Goal: Ask a question

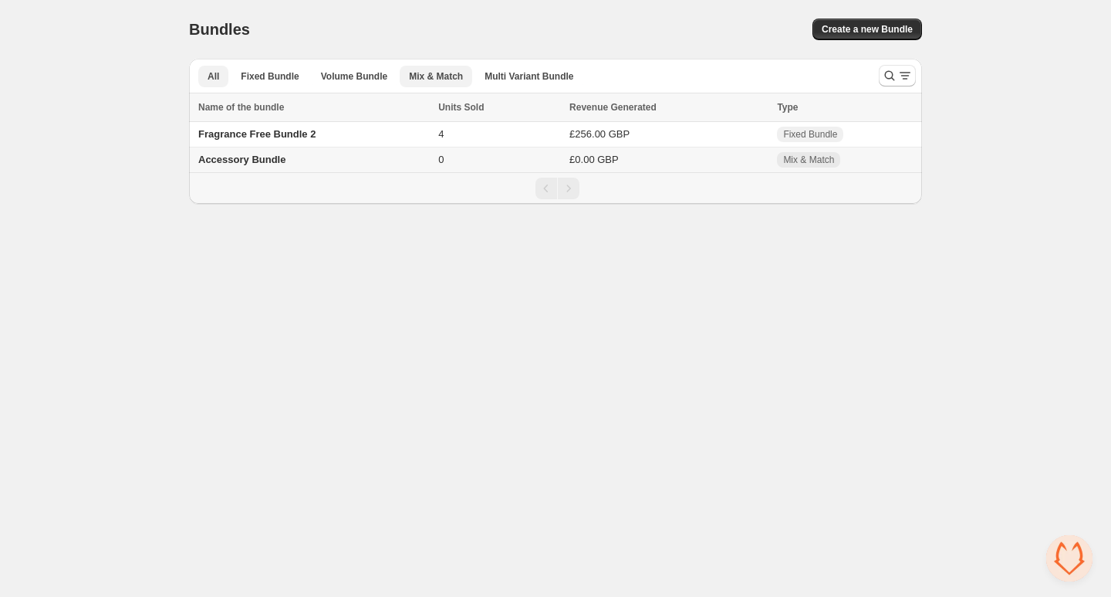
click at [438, 73] on span "Mix & Match" at bounding box center [436, 76] width 54 height 12
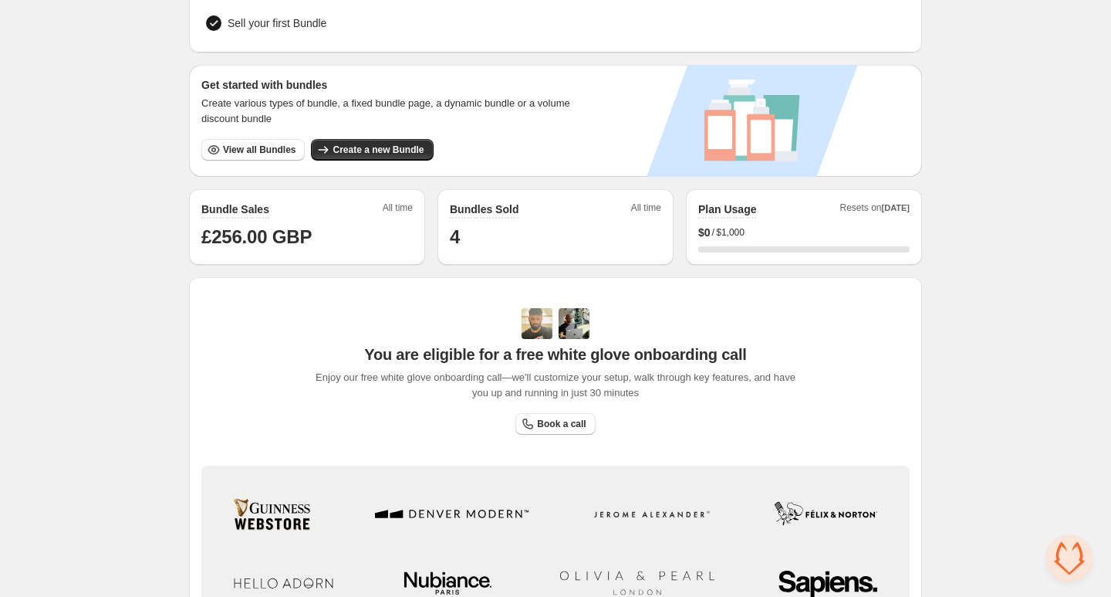
scroll to position [377, 0]
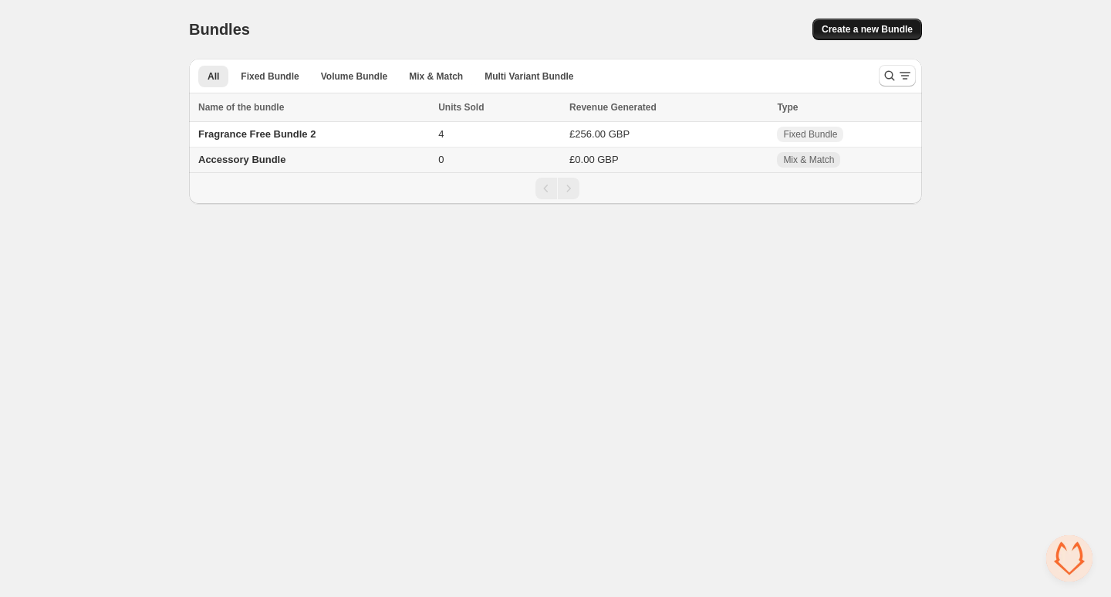
click at [869, 32] on span "Create a new Bundle" at bounding box center [867, 29] width 91 height 12
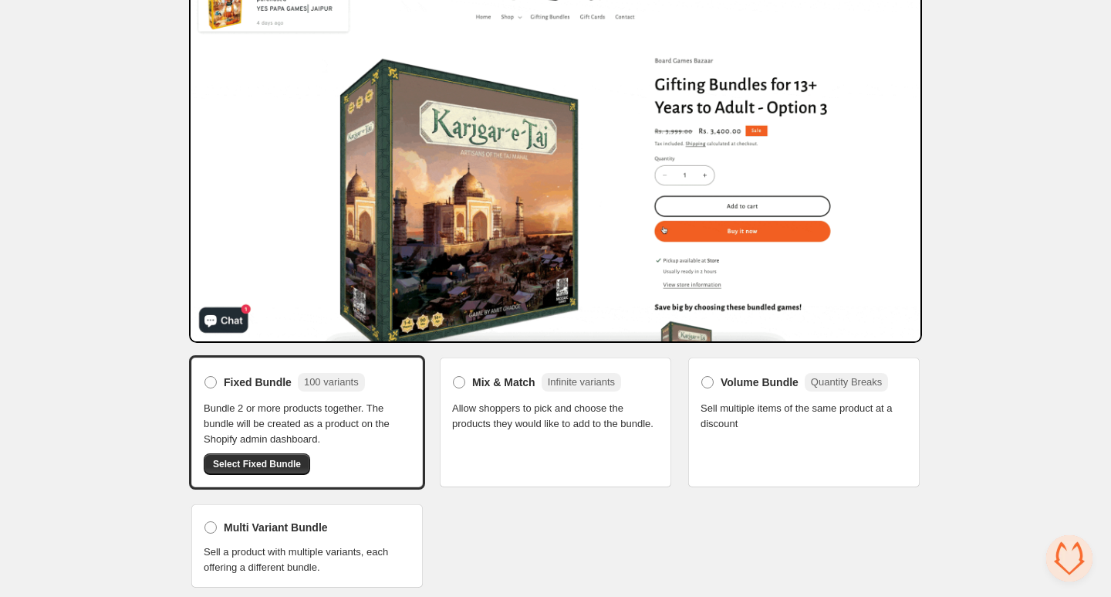
scroll to position [90, 0]
click at [455, 381] on span at bounding box center [459, 383] width 12 height 12
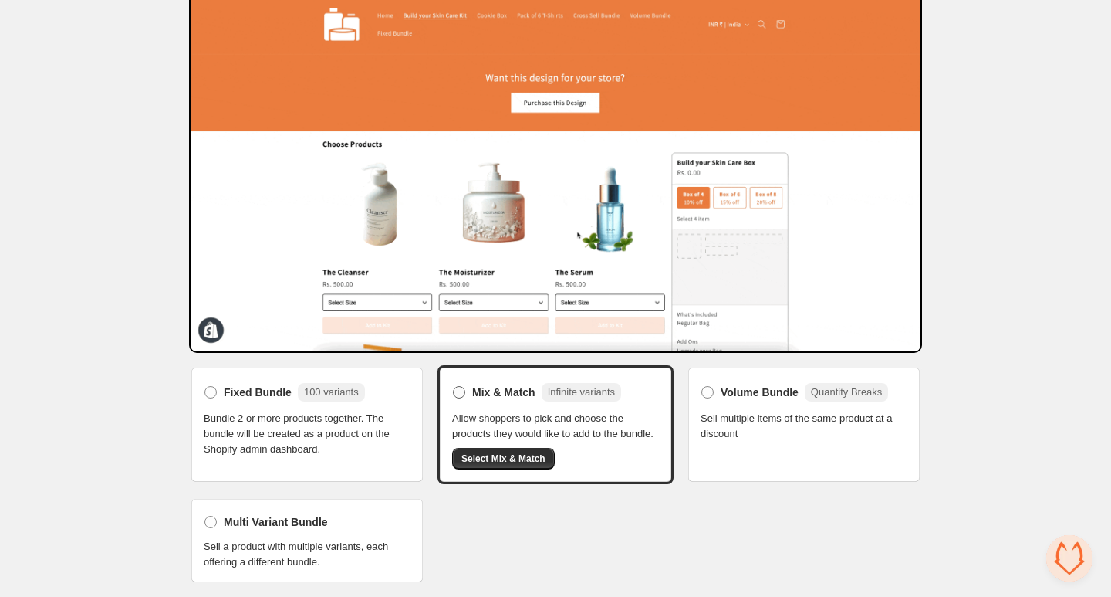
scroll to position [0, 0]
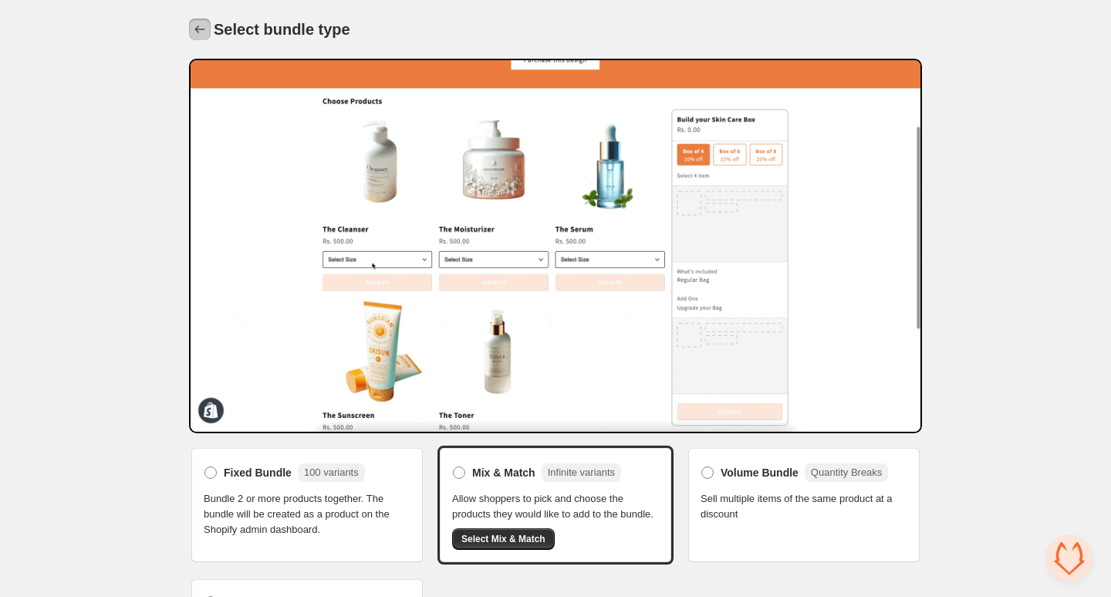
click at [198, 30] on icon "Back" at bounding box center [199, 29] width 15 height 15
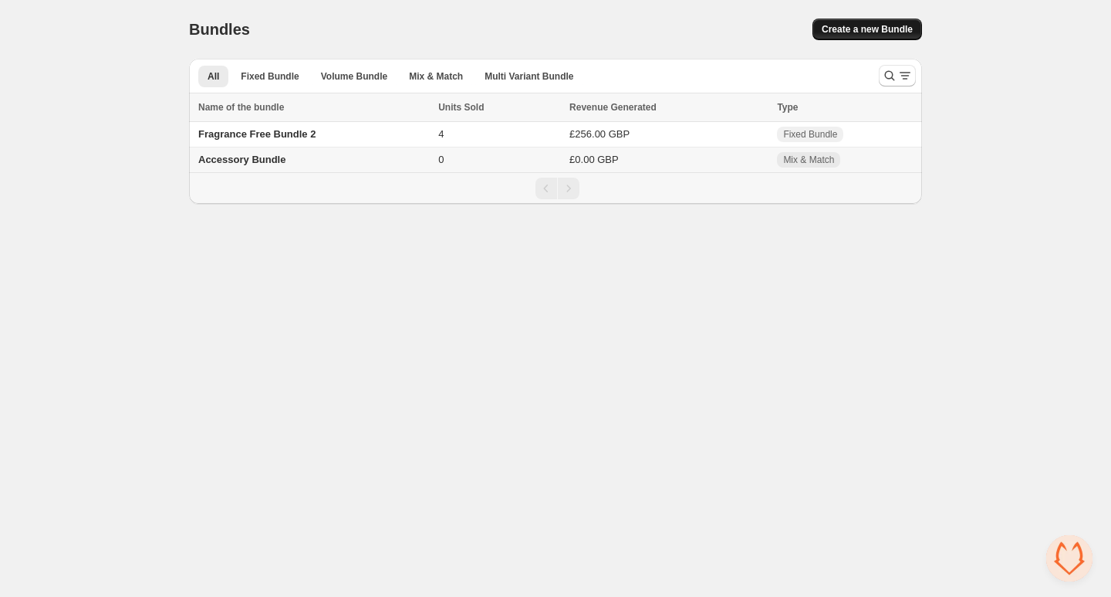
click at [868, 25] on span "Create a new Bundle" at bounding box center [867, 29] width 91 height 12
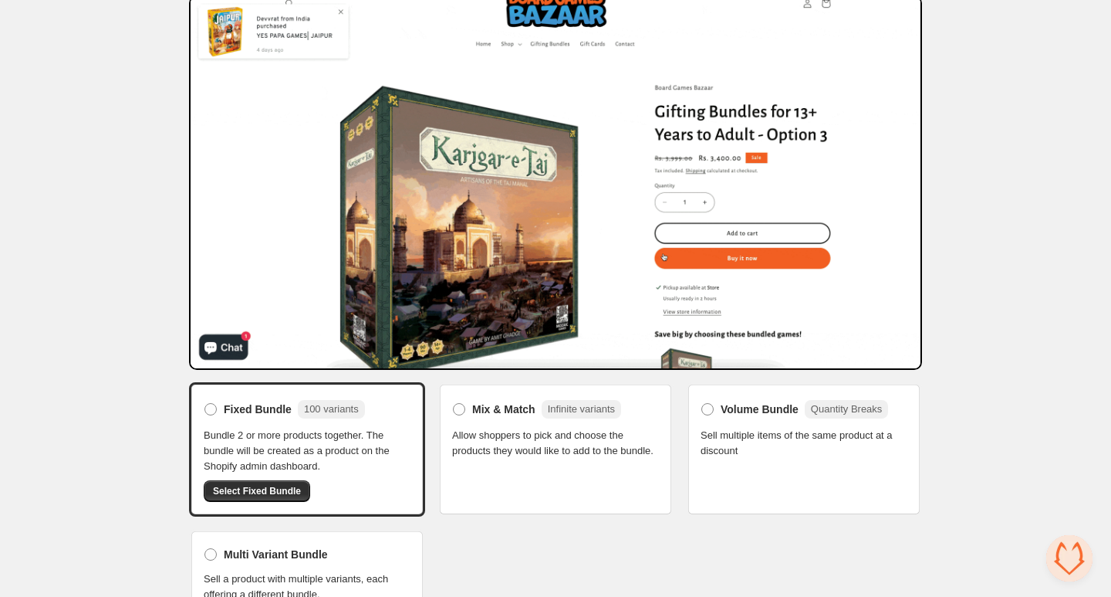
scroll to position [90, 0]
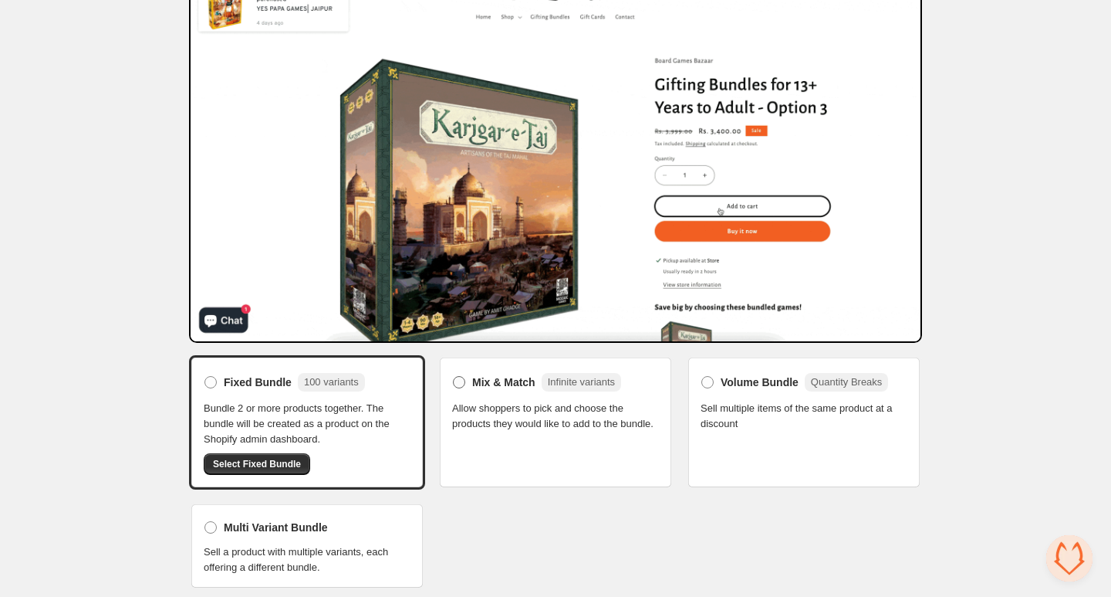
click at [461, 381] on span at bounding box center [459, 382] width 12 height 12
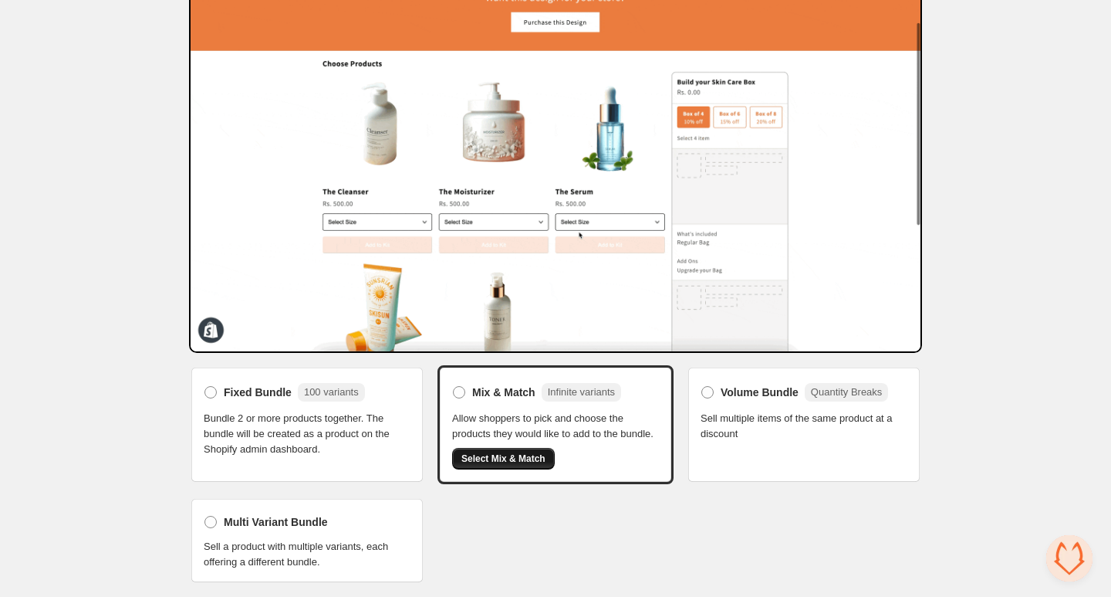
click at [519, 464] on span "Select Mix & Match" at bounding box center [504, 458] width 84 height 12
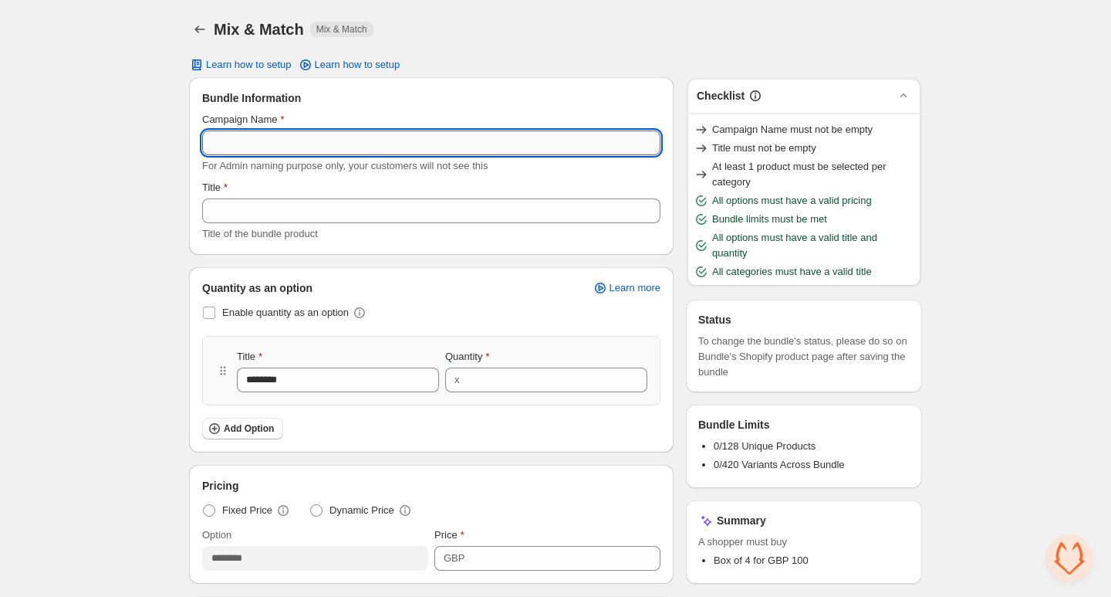
click at [245, 144] on input "Campaign Name" at bounding box center [431, 142] width 458 height 25
type input "****"
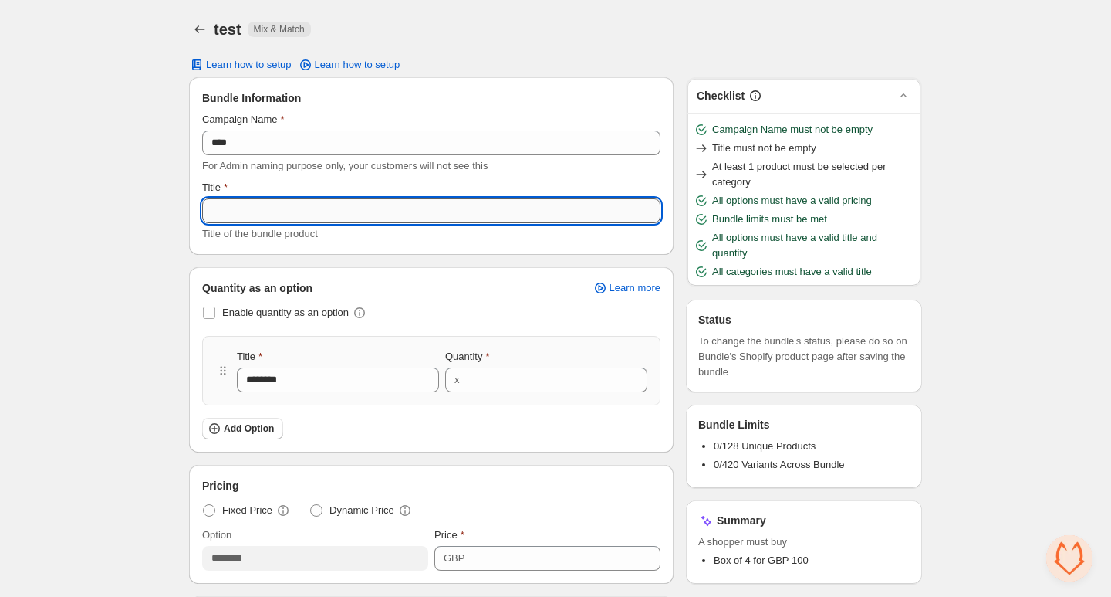
click at [246, 206] on input "Title" at bounding box center [431, 210] width 458 height 25
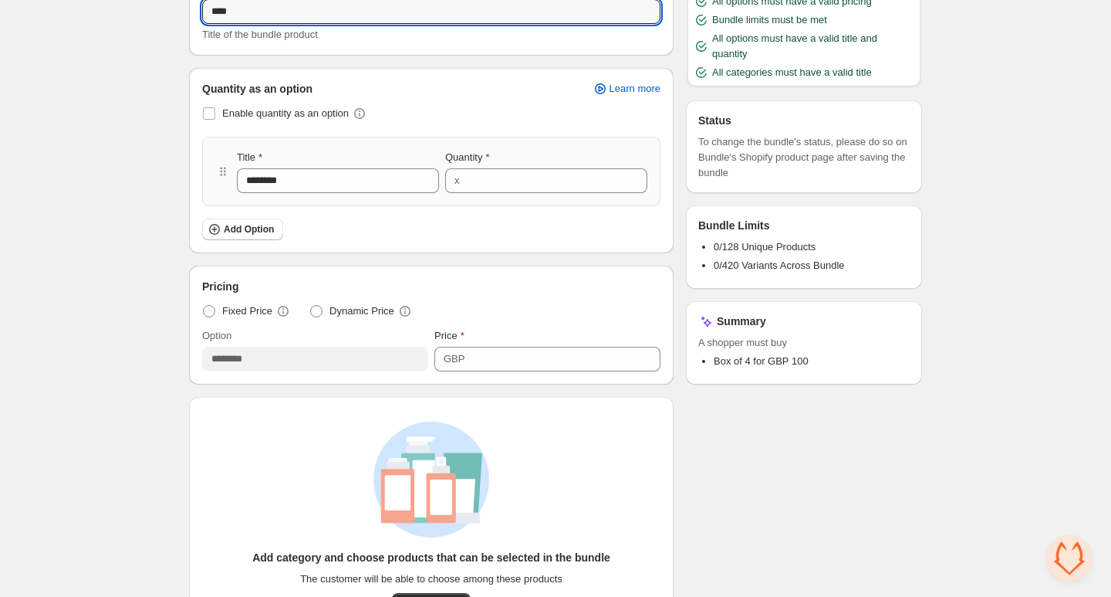
scroll to position [202, 0]
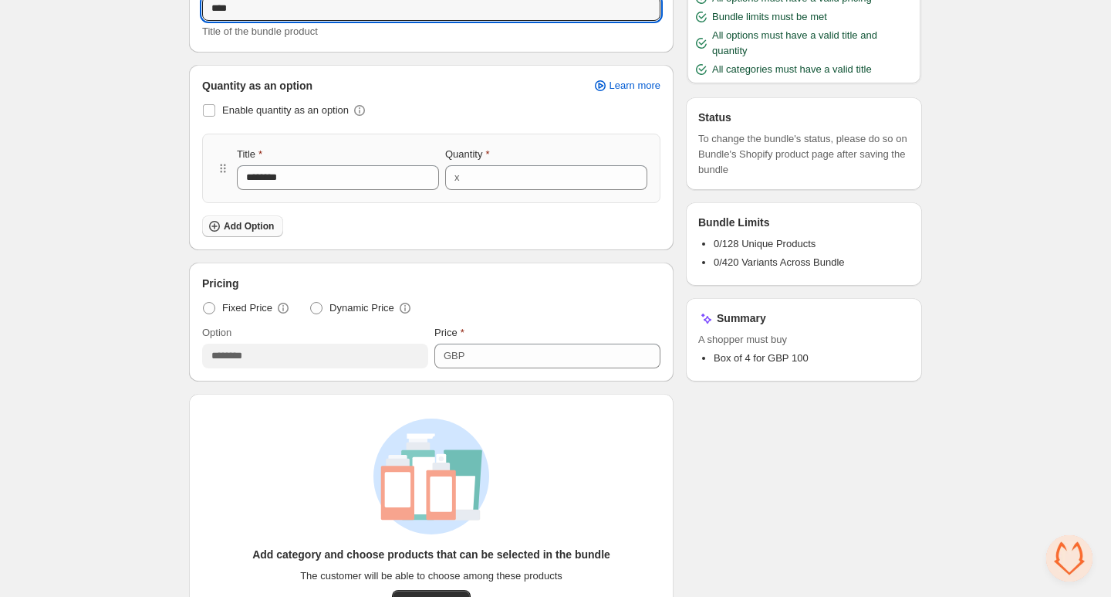
type input "****"
click at [238, 228] on span "Add Option" at bounding box center [249, 226] width 50 height 12
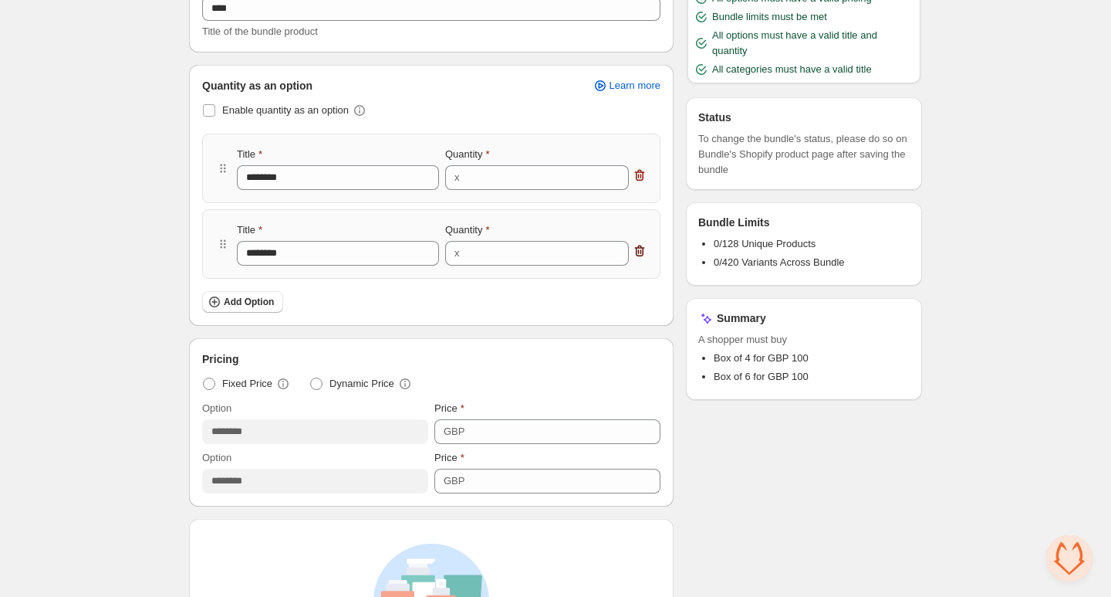
click at [642, 249] on icon "button" at bounding box center [639, 250] width 15 height 15
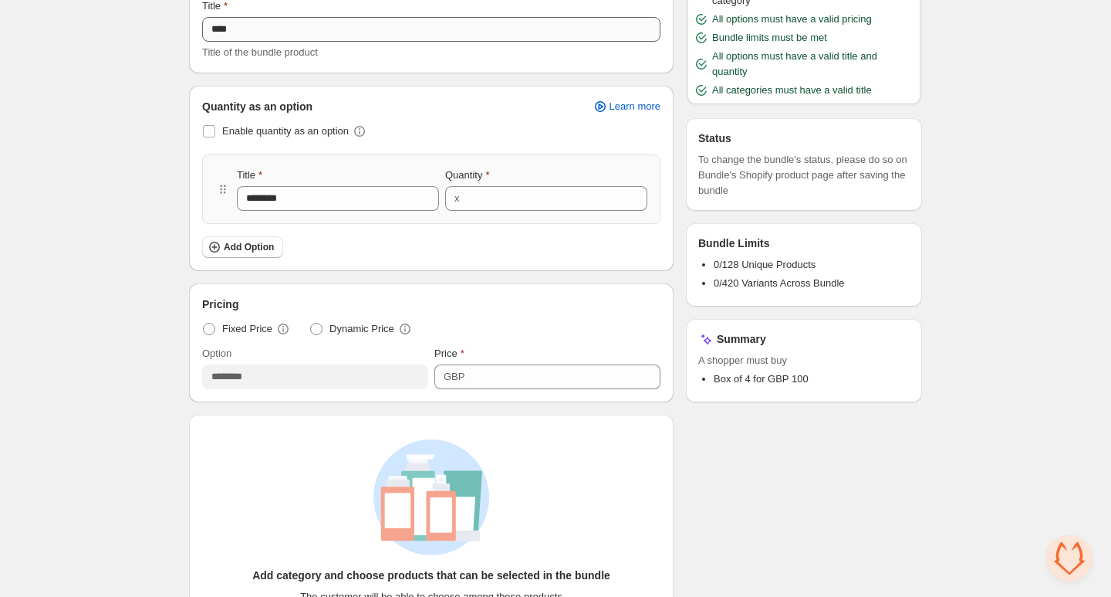
scroll to position [187, 0]
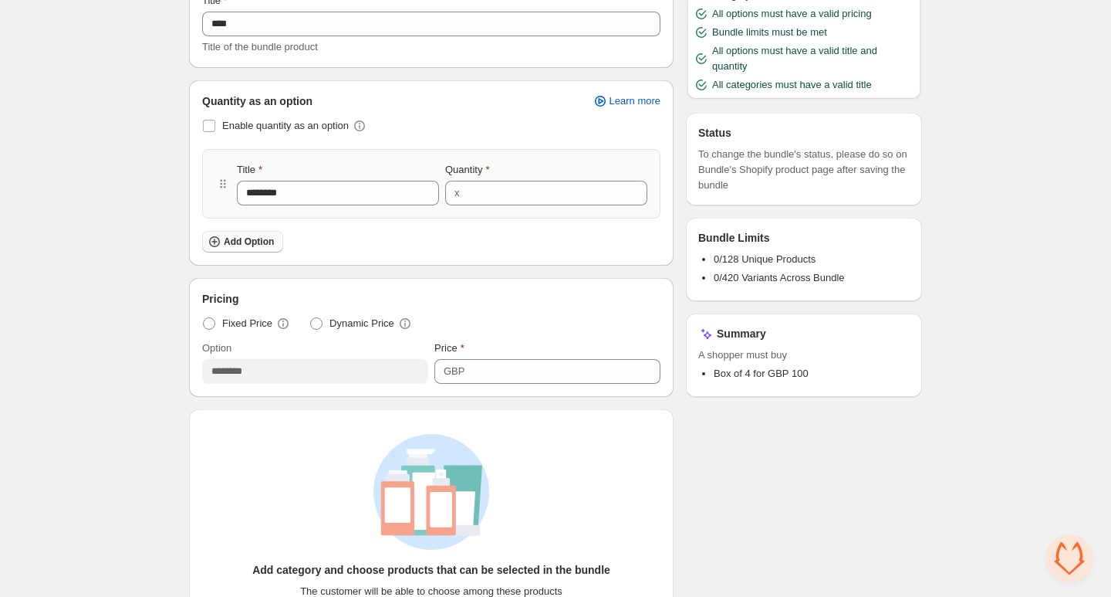
click at [255, 246] on span "Add Option" at bounding box center [249, 241] width 50 height 12
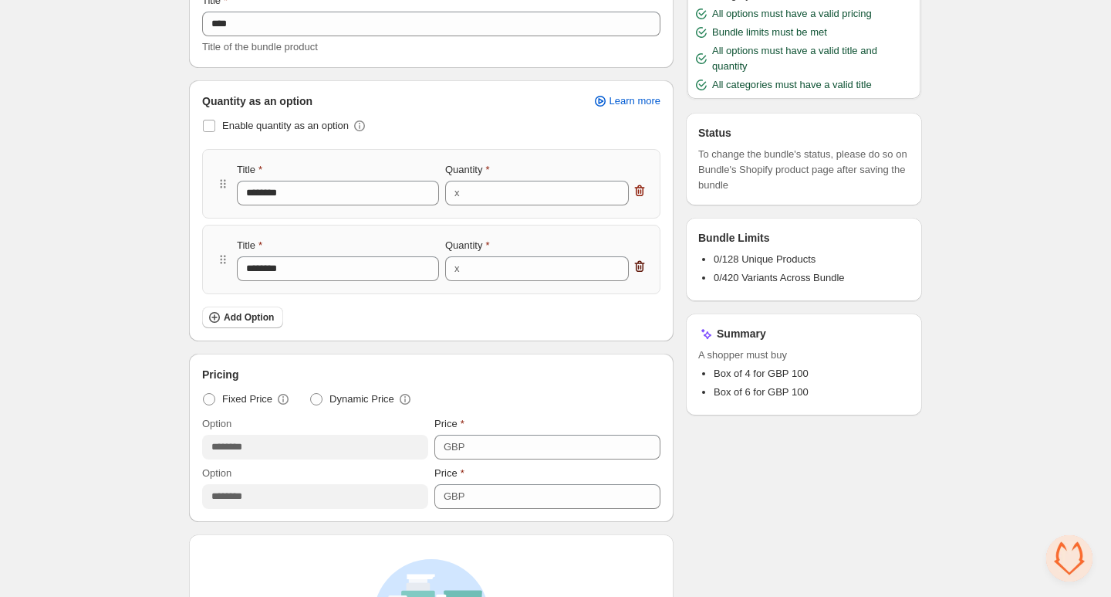
click at [642, 269] on icon "button" at bounding box center [640, 267] width 10 height 12
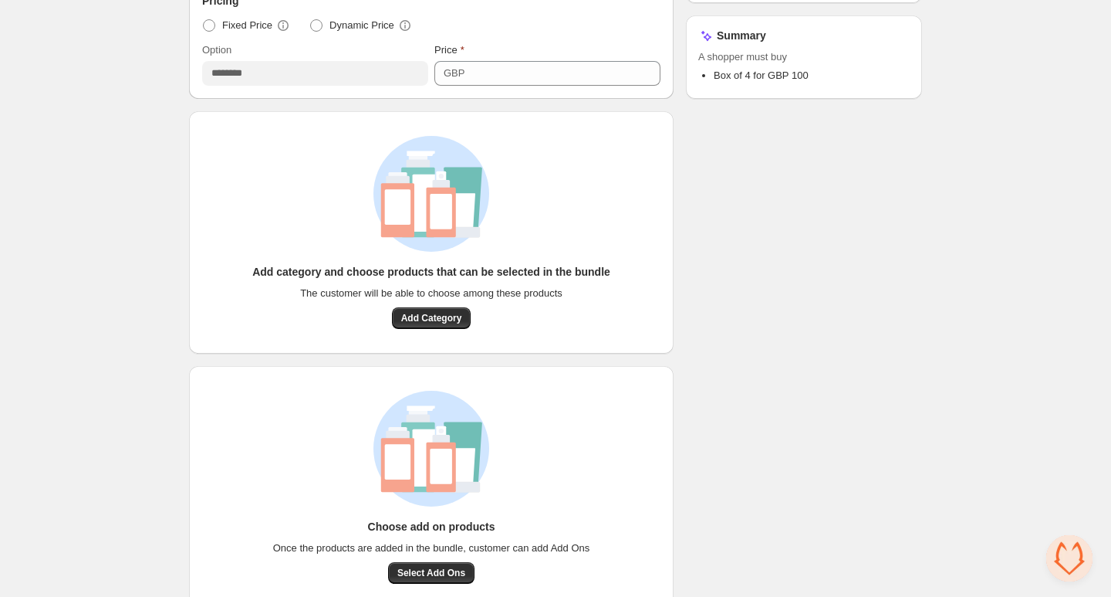
scroll to position [507, 0]
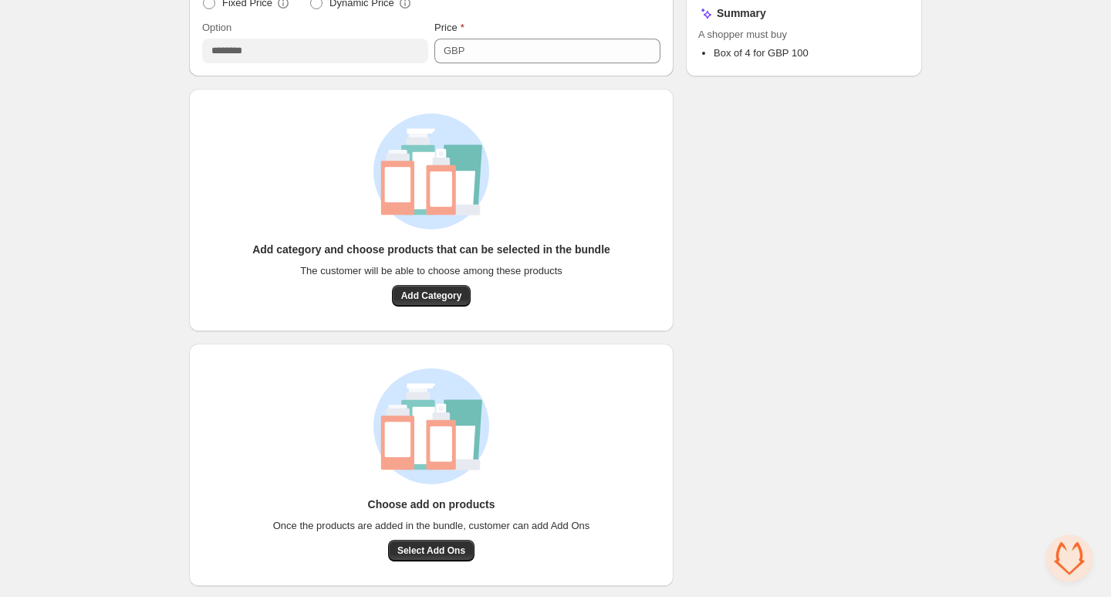
click at [437, 305] on div "Add category and choose products that can be selected in the bundle The custome…" at bounding box center [431, 210] width 485 height 242
click at [437, 293] on span "Add Category" at bounding box center [431, 295] width 61 height 12
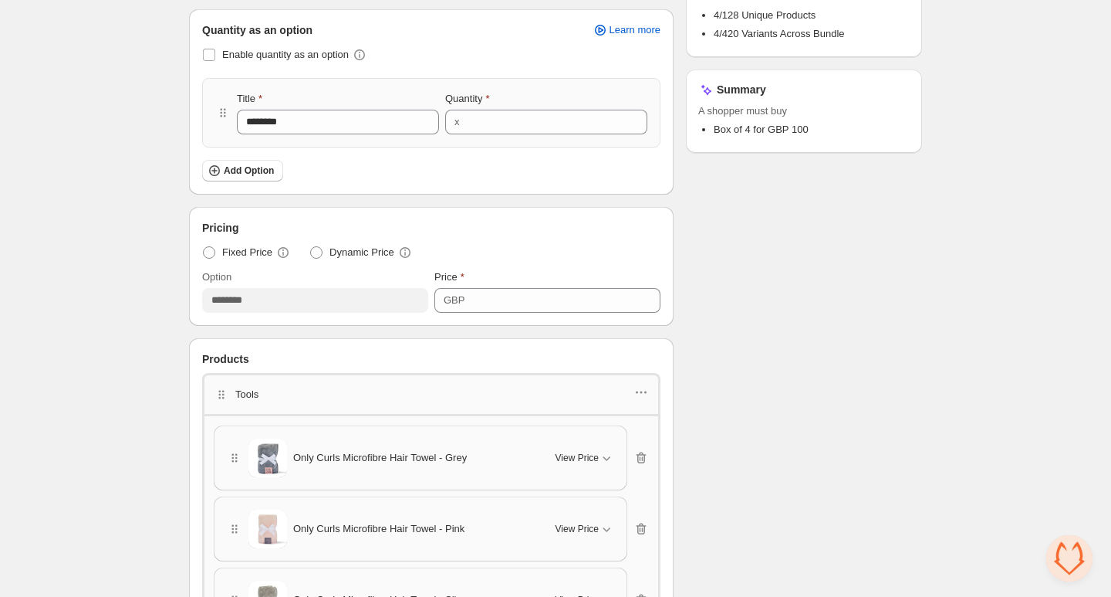
scroll to position [264, 0]
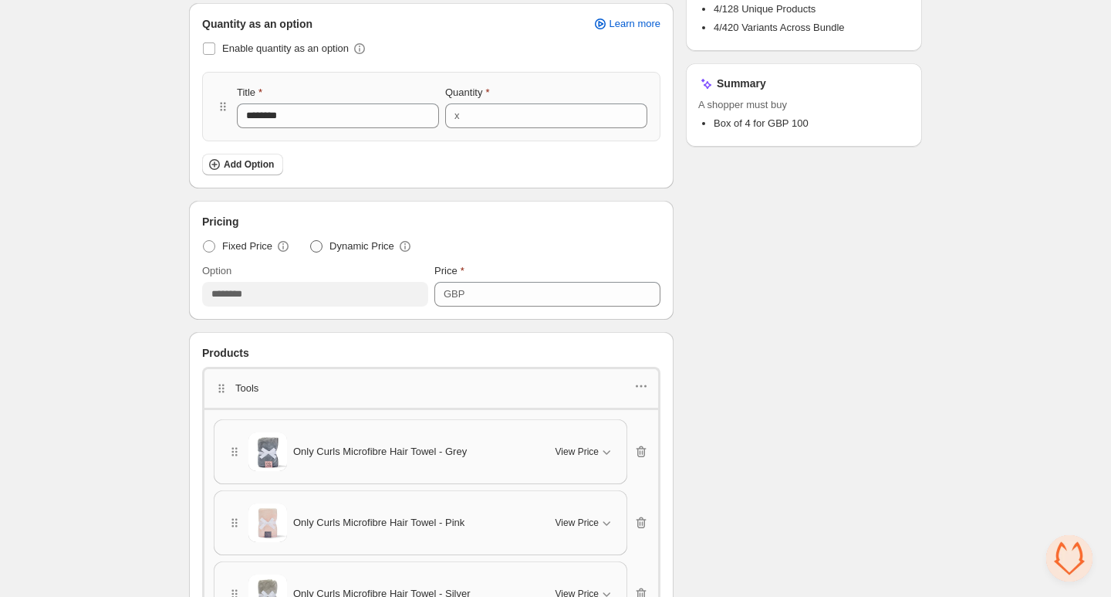
click at [320, 245] on span at bounding box center [316, 246] width 12 height 12
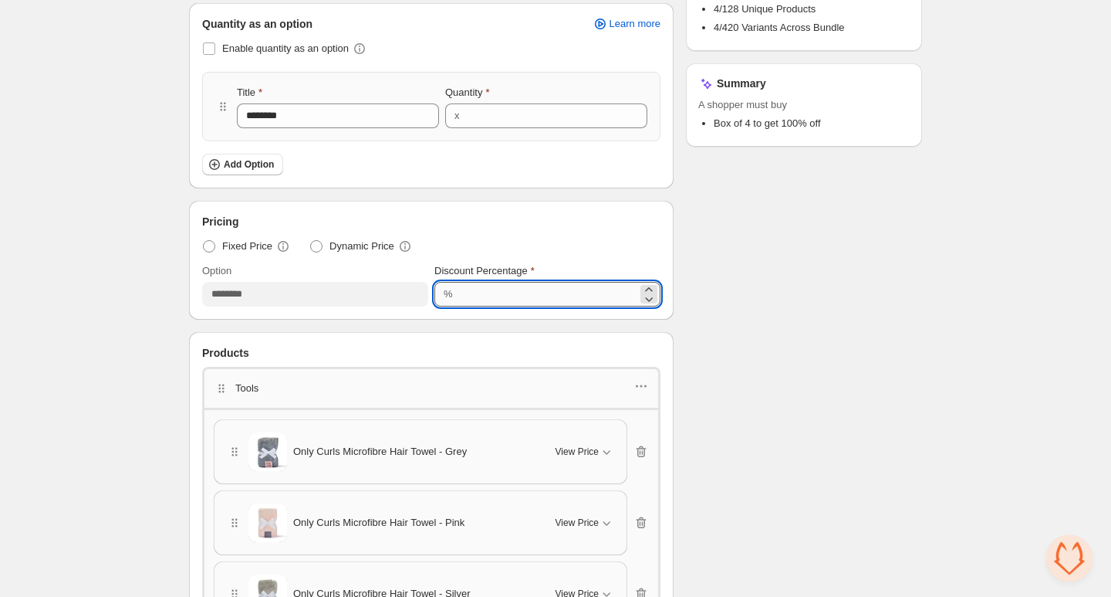
click at [485, 292] on input "***" at bounding box center [548, 294] width 180 height 25
click at [464, 290] on input "***" at bounding box center [548, 294] width 180 height 25
type input "**"
click at [135, 364] on div "Home Bundles Analytics Plan and Billing test. This page is ready test Mix & Mat…" at bounding box center [555, 379] width 1111 height 1287
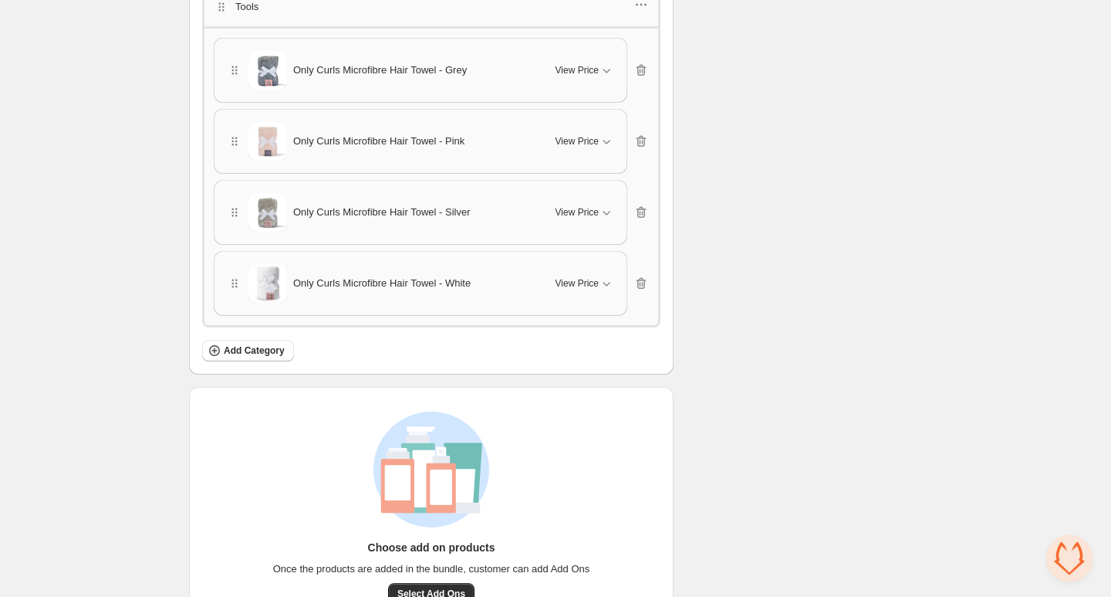
scroll to position [685, 0]
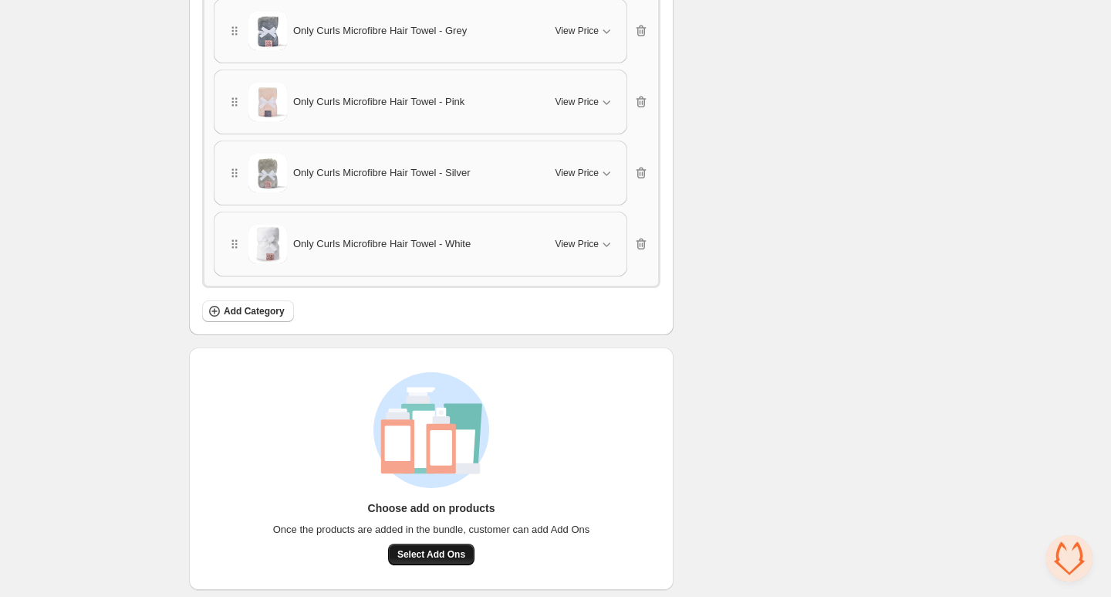
click at [422, 548] on span "Select Add Ons" at bounding box center [431, 554] width 68 height 12
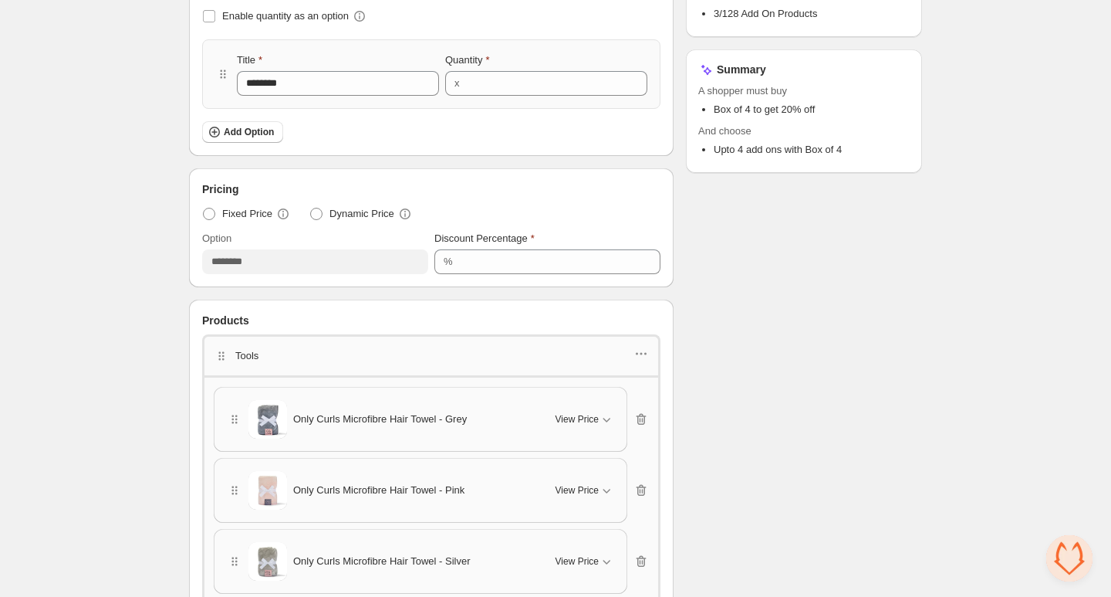
scroll to position [0, 0]
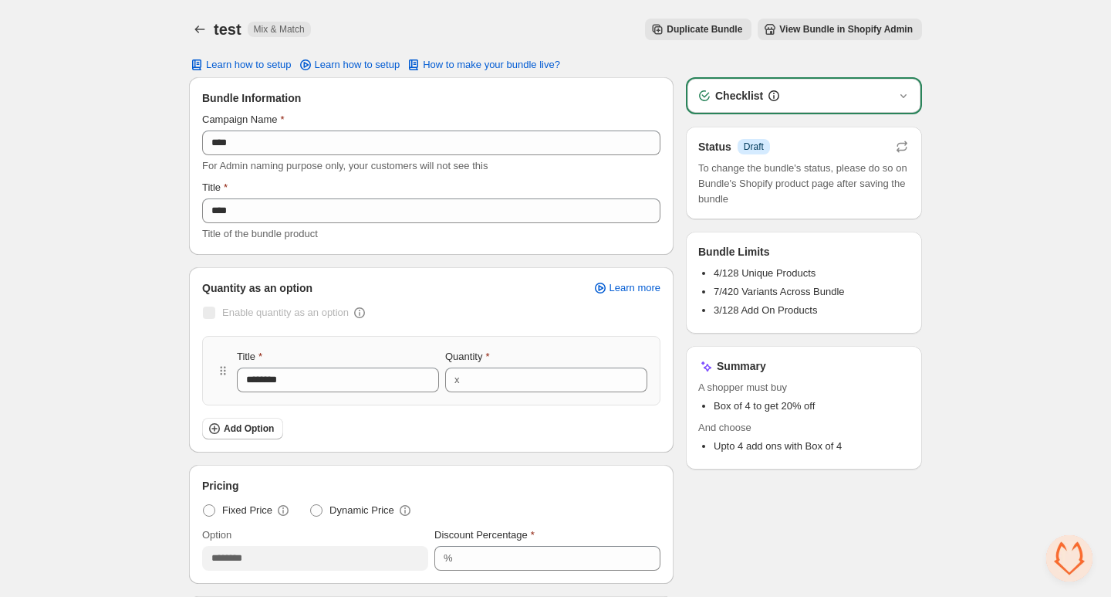
click at [833, 22] on button "View Bundle in Shopify Admin" at bounding box center [840, 30] width 164 height 22
click at [200, 33] on icon "Back" at bounding box center [199, 29] width 15 height 15
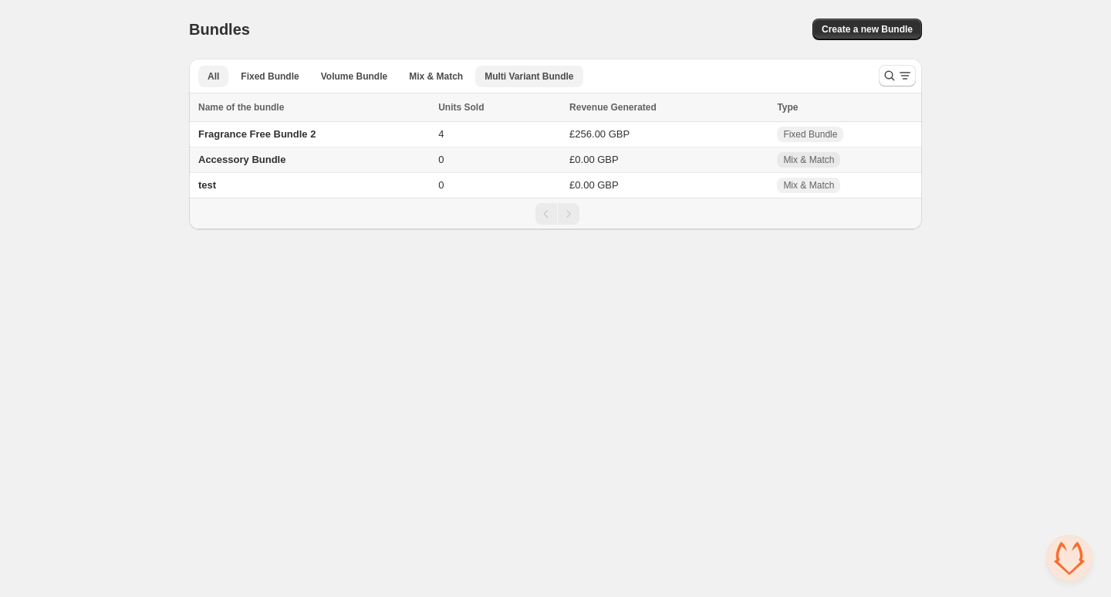
click at [522, 76] on span "Multi Variant Bundle" at bounding box center [529, 76] width 89 height 12
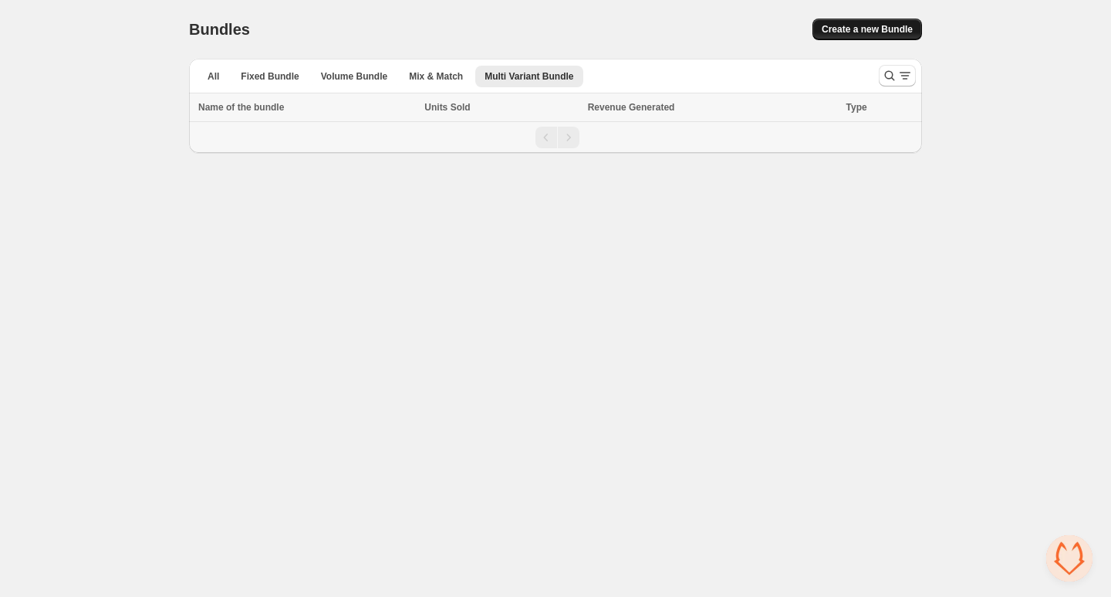
click at [871, 34] on span "Create a new Bundle" at bounding box center [867, 29] width 91 height 12
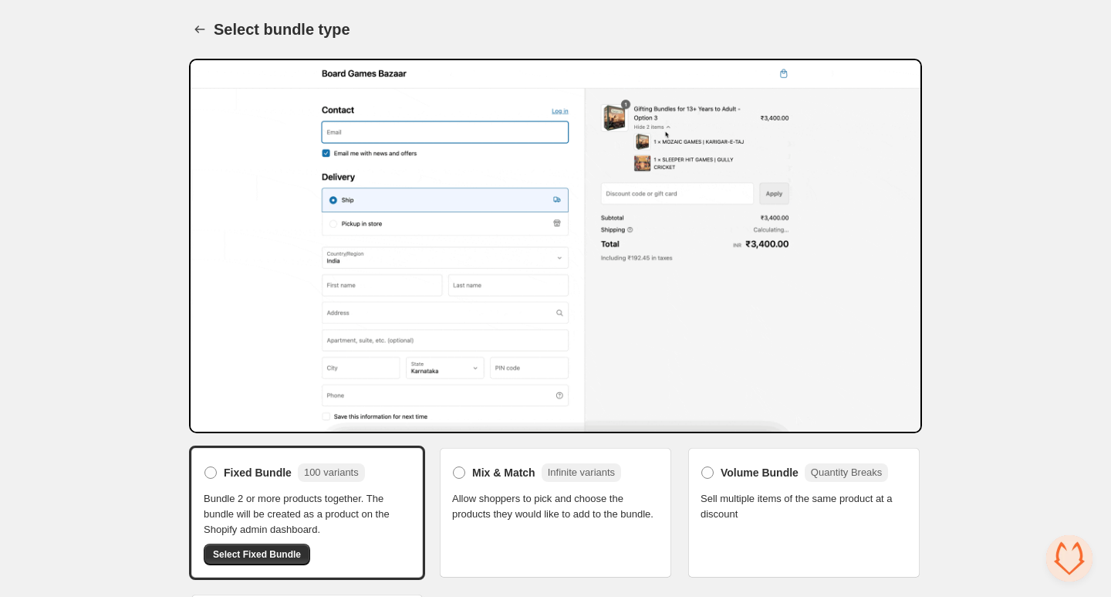
scroll to position [90, 0]
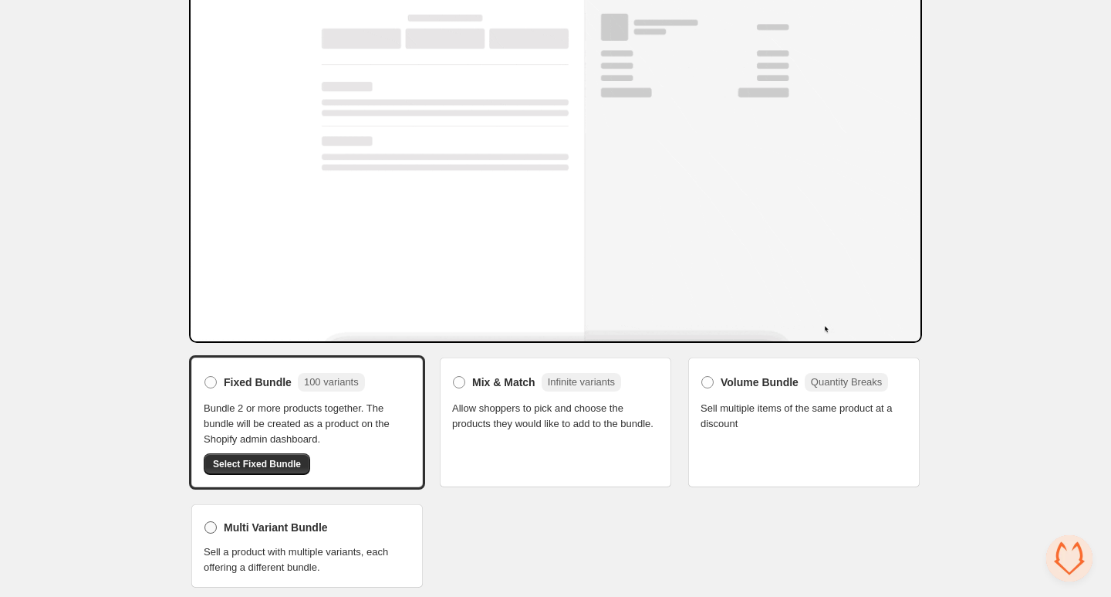
click at [210, 522] on span at bounding box center [211, 527] width 12 height 12
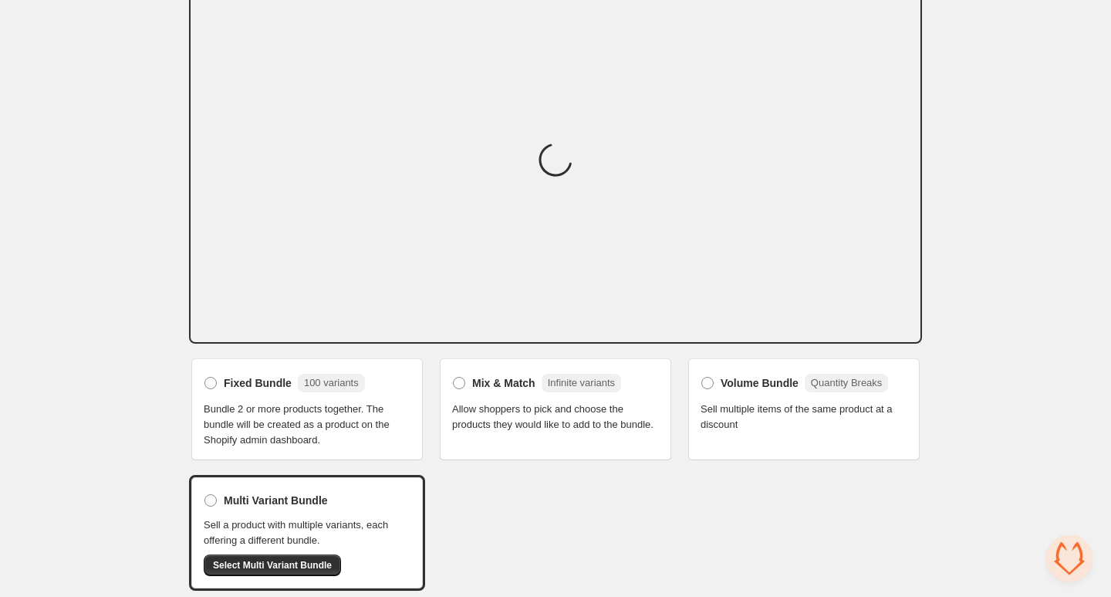
scroll to position [90, 0]
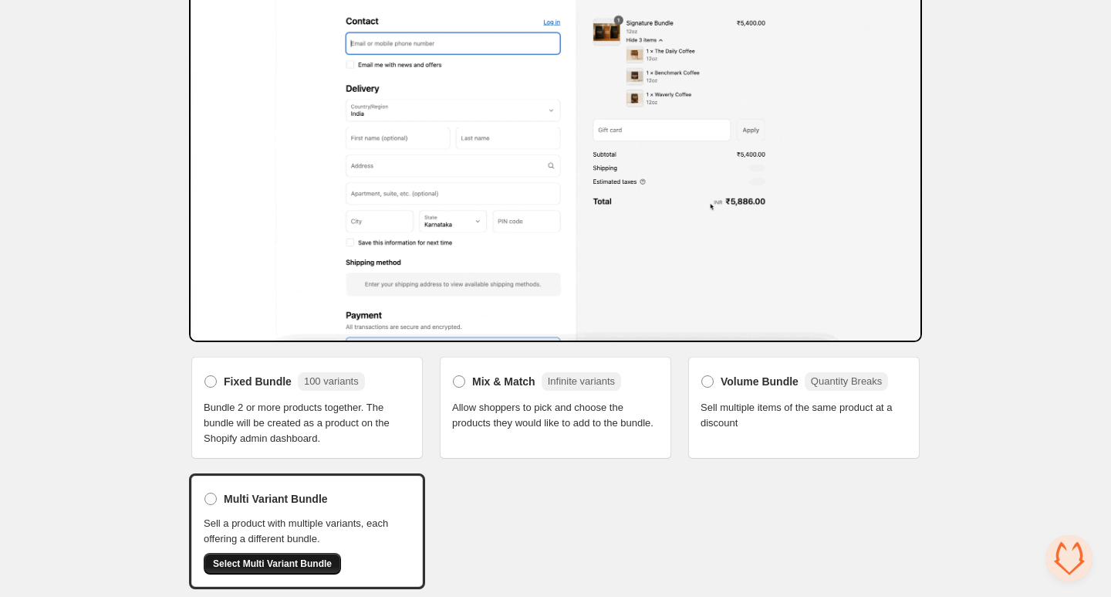
click at [247, 560] on span "Select Multi Variant Bundle" at bounding box center [272, 563] width 119 height 12
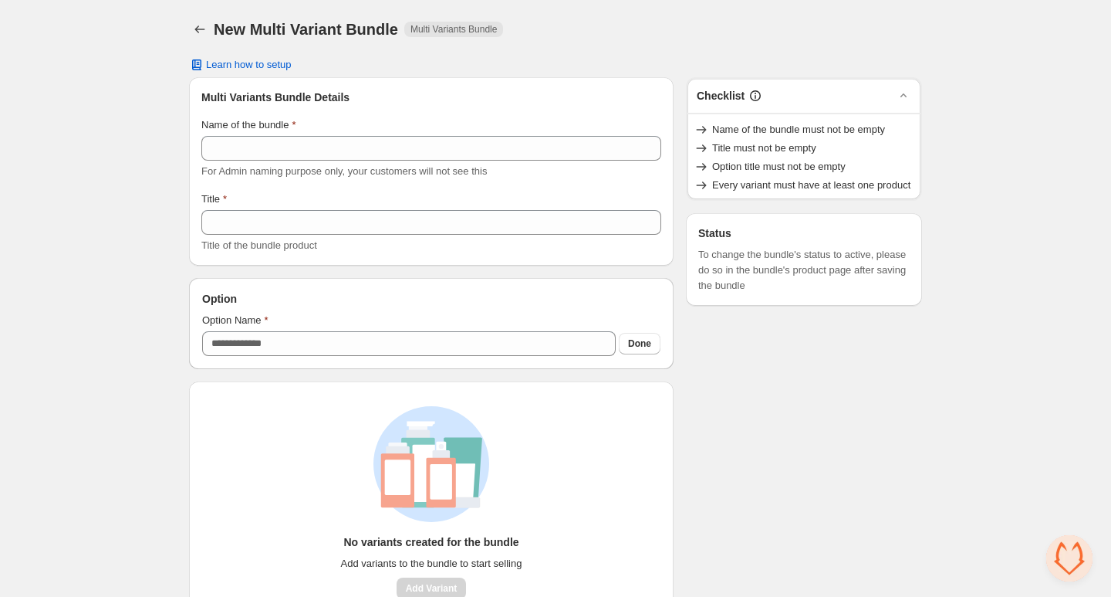
scroll to position [39, 0]
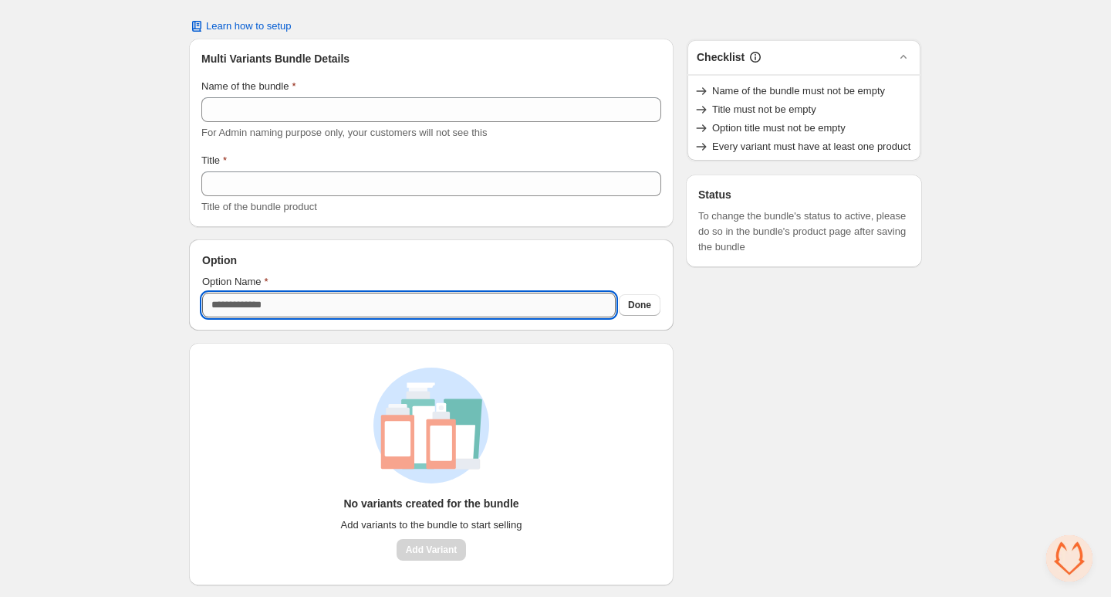
click at [570, 309] on input "Option Name" at bounding box center [409, 305] width 414 height 25
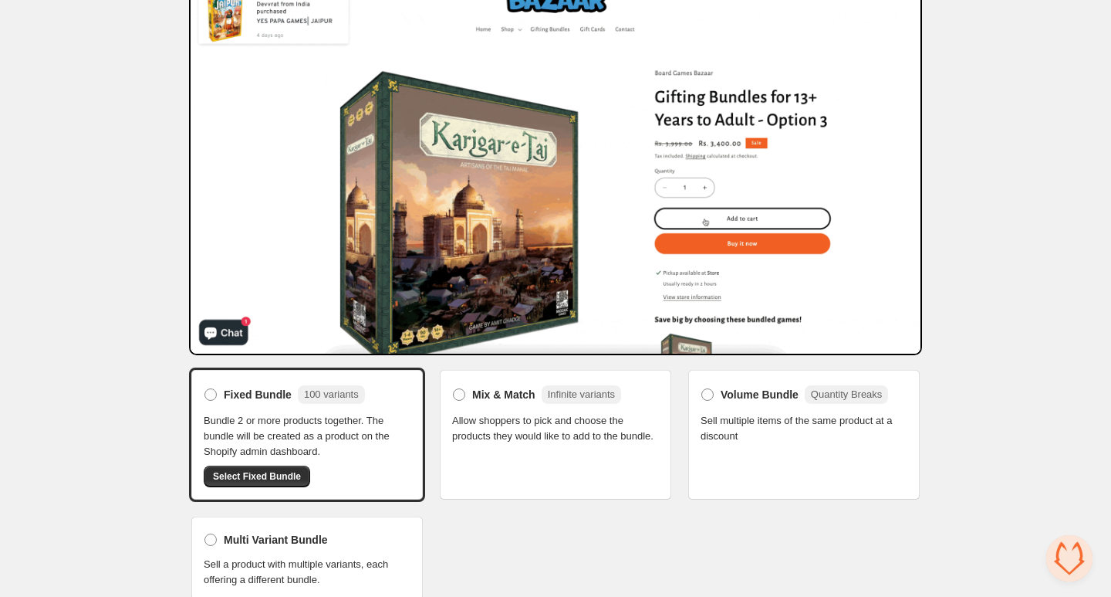
scroll to position [90, 0]
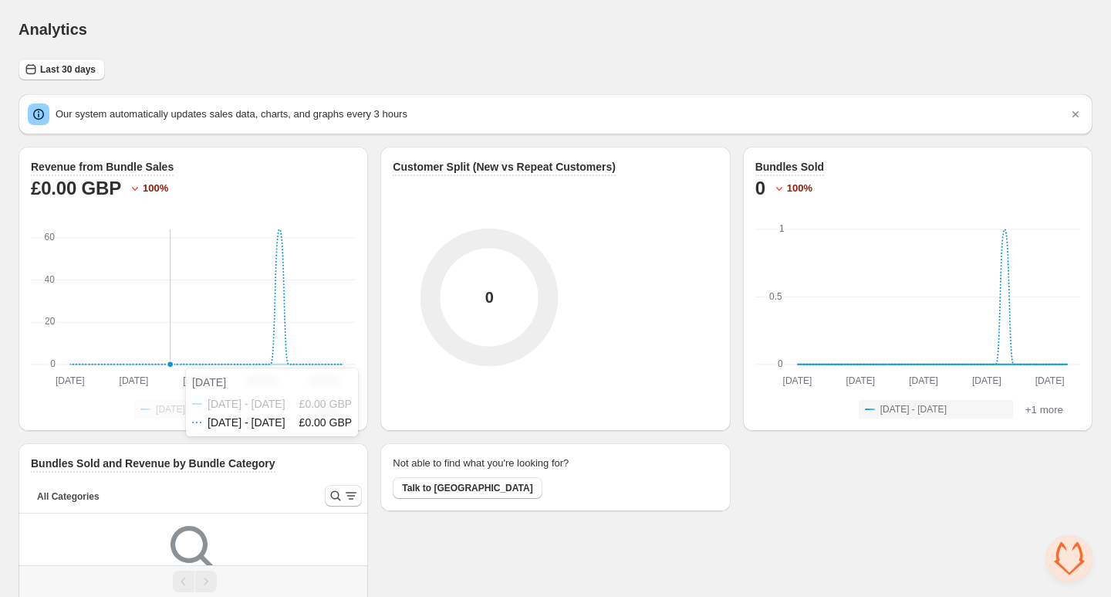
scroll to position [91, 0]
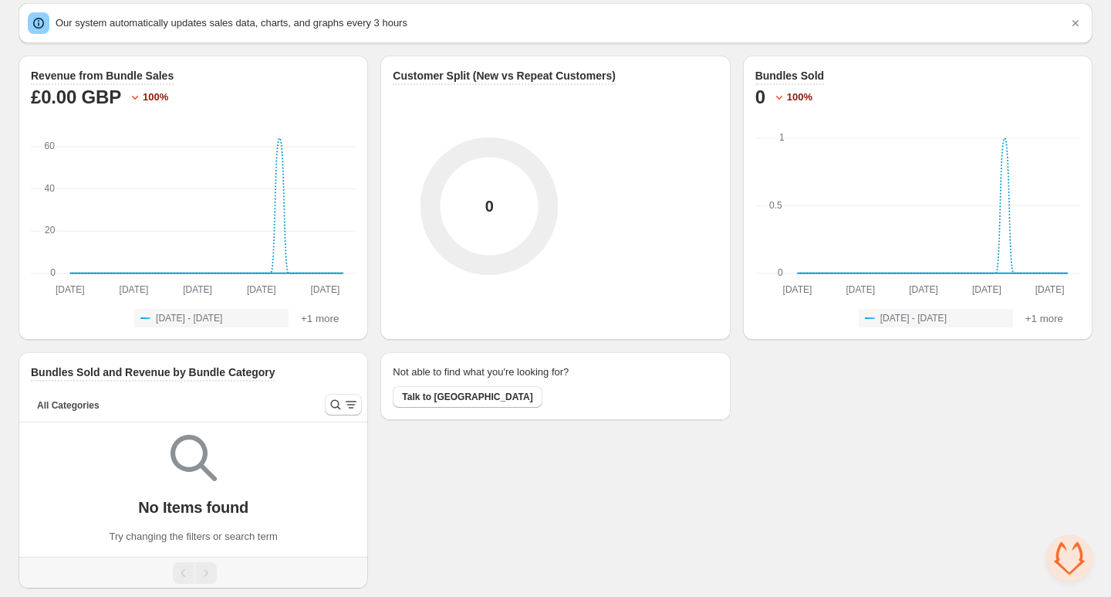
click at [1074, 548] on span "Open chat" at bounding box center [1070, 558] width 46 height 46
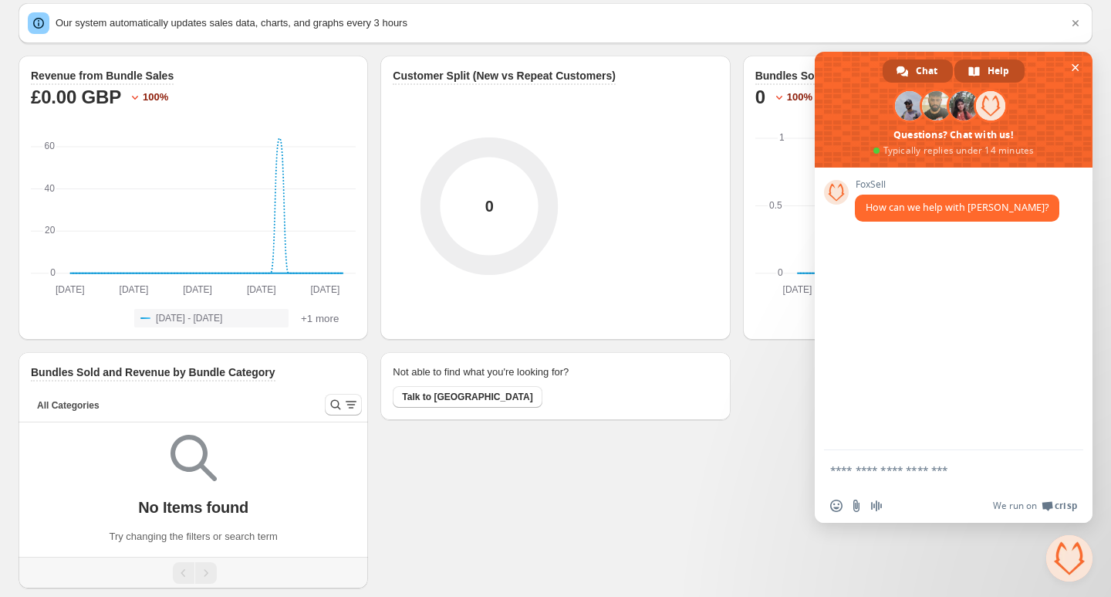
click at [996, 64] on span "Help" at bounding box center [999, 70] width 22 height 23
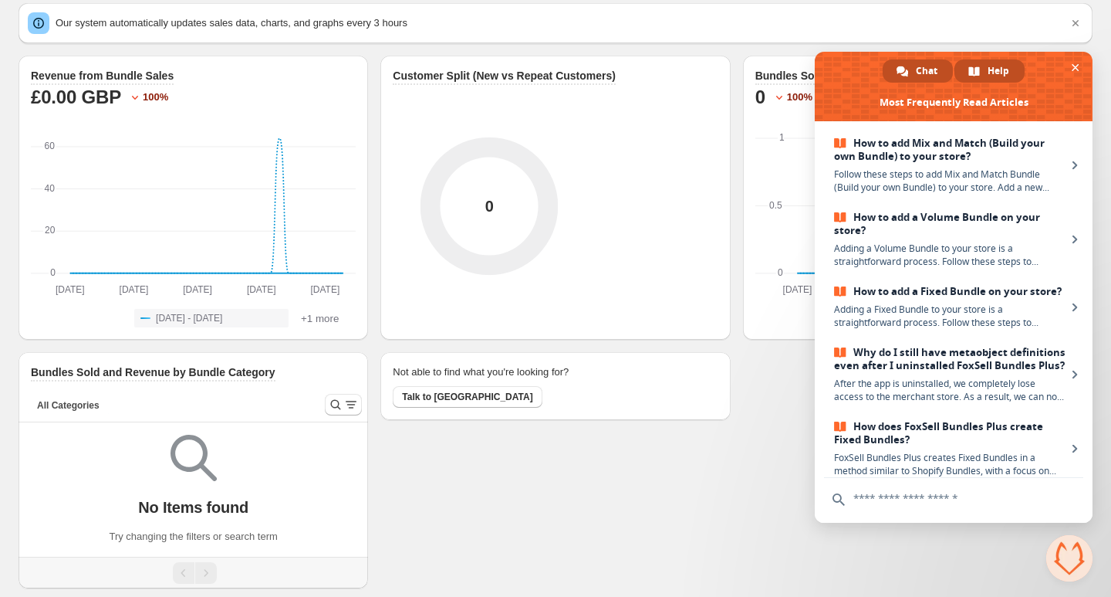
click at [932, 69] on span "Chat" at bounding box center [927, 70] width 22 height 23
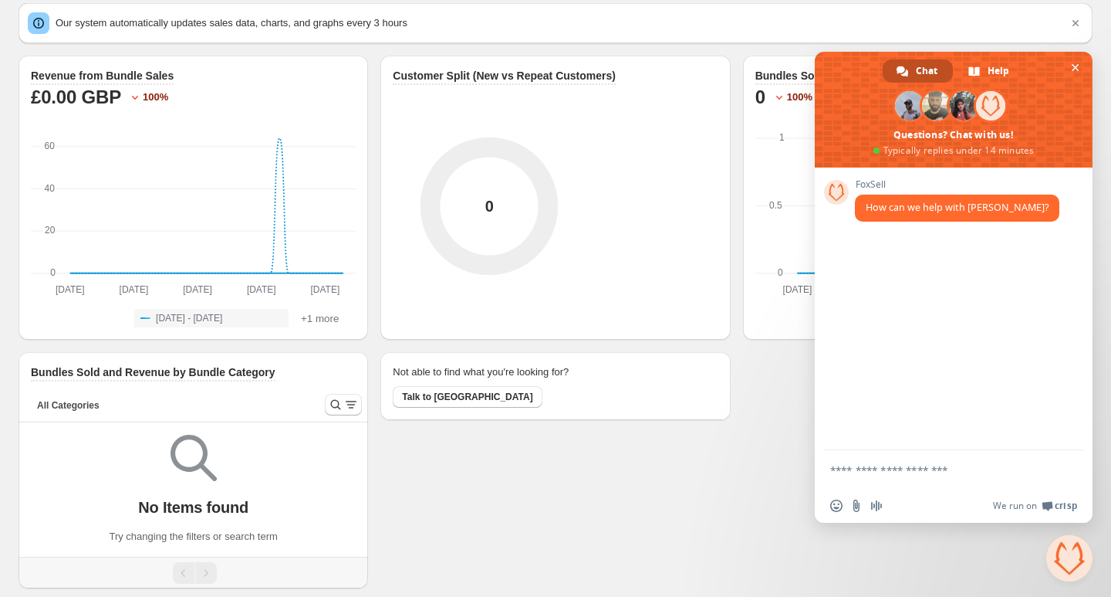
click at [905, 472] on textarea "Compose your message..." at bounding box center [936, 470] width 213 height 14
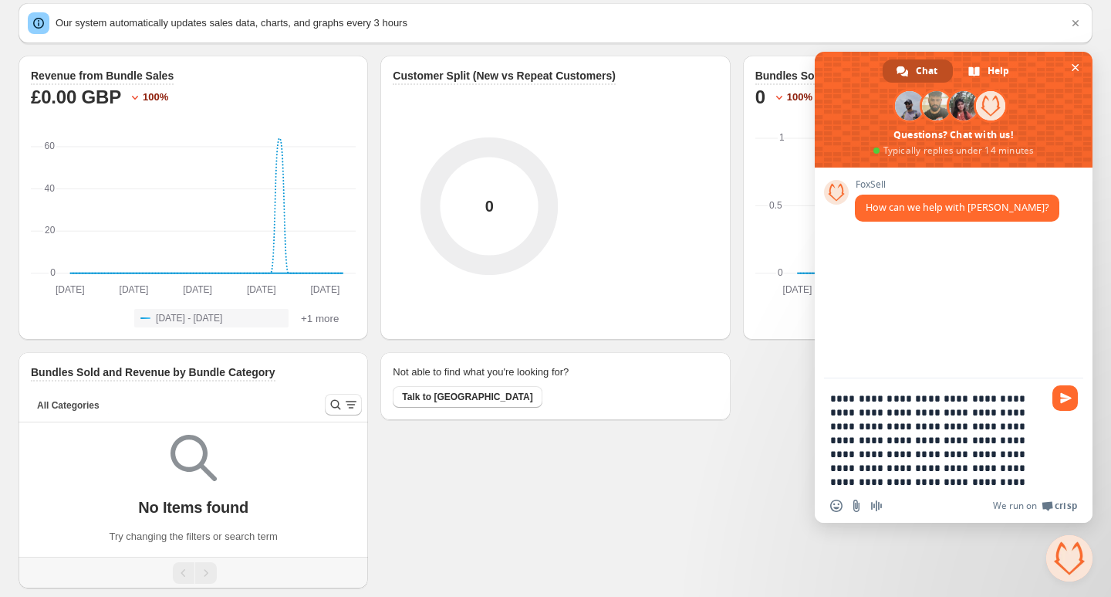
type textarea "**********"
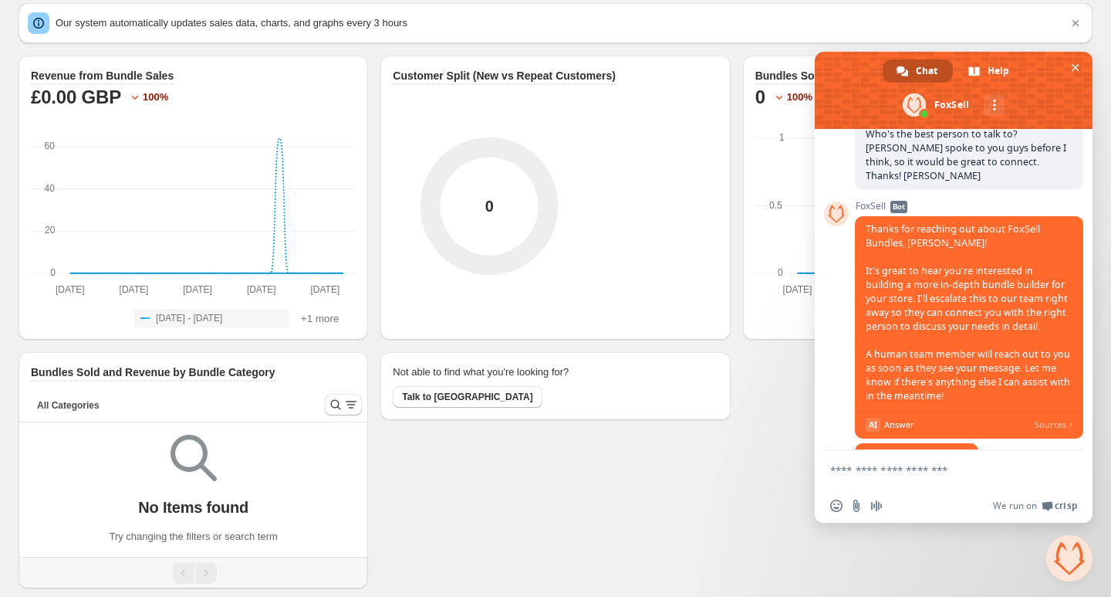
scroll to position [235, 0]
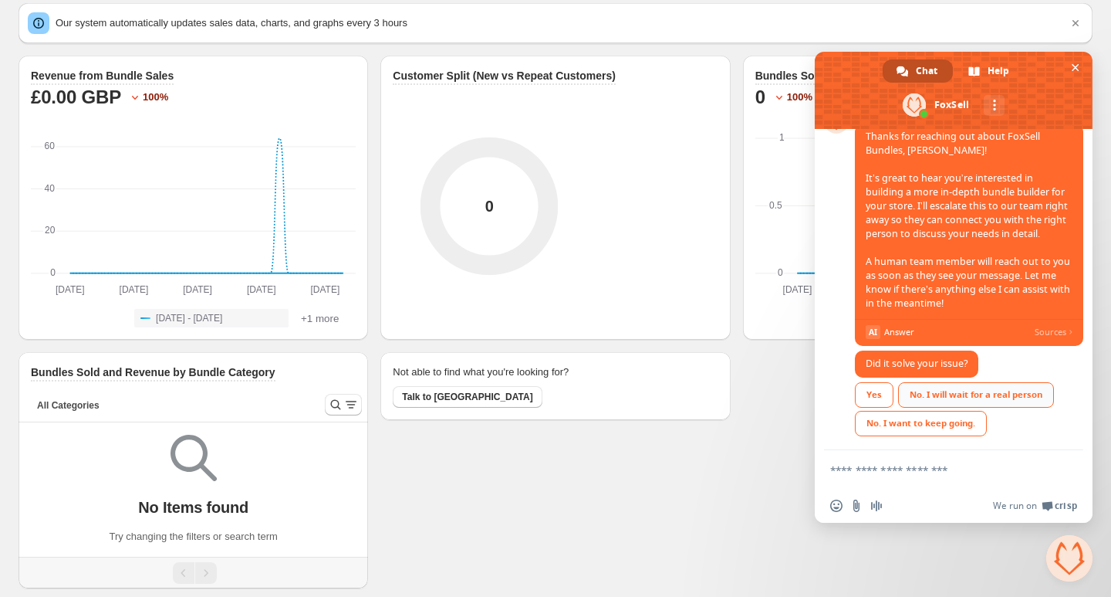
click at [969, 391] on div "No. I will wait for a real person" at bounding box center [976, 394] width 156 height 25
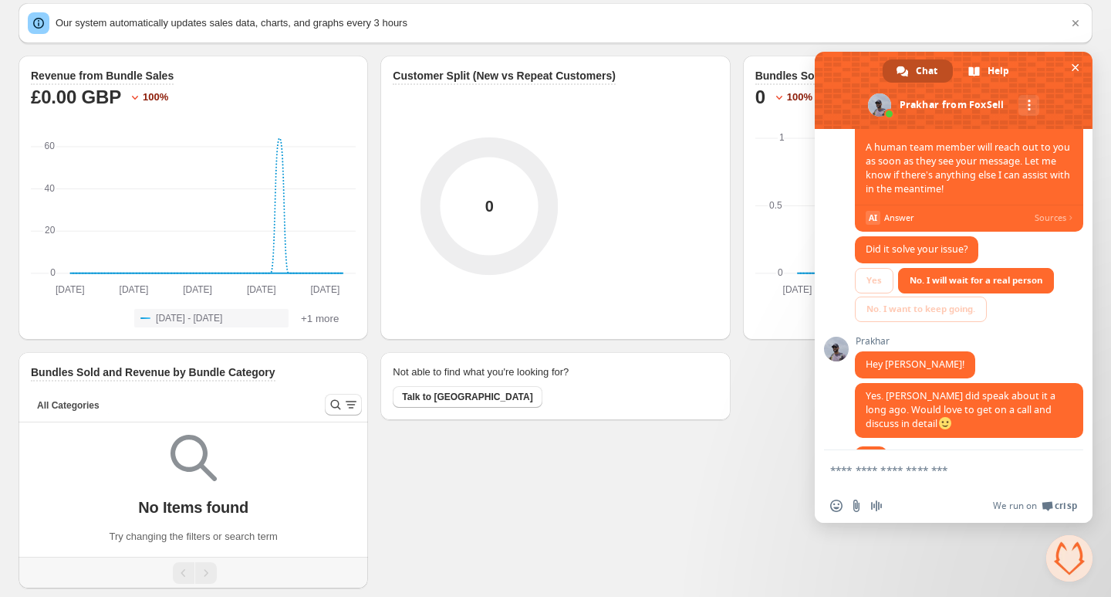
scroll to position [394, 0]
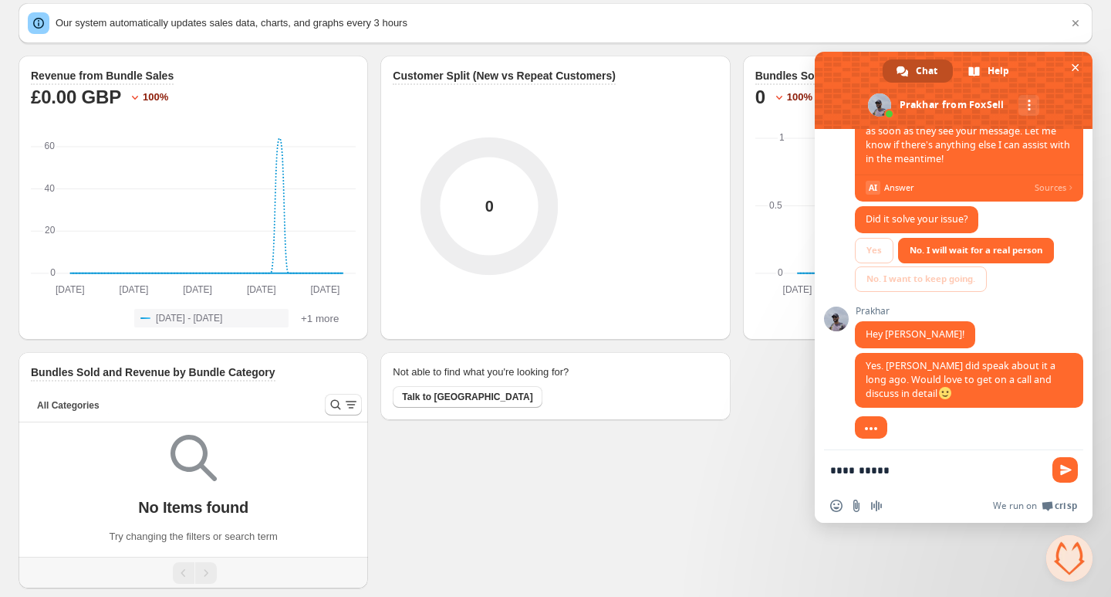
type textarea "**********"
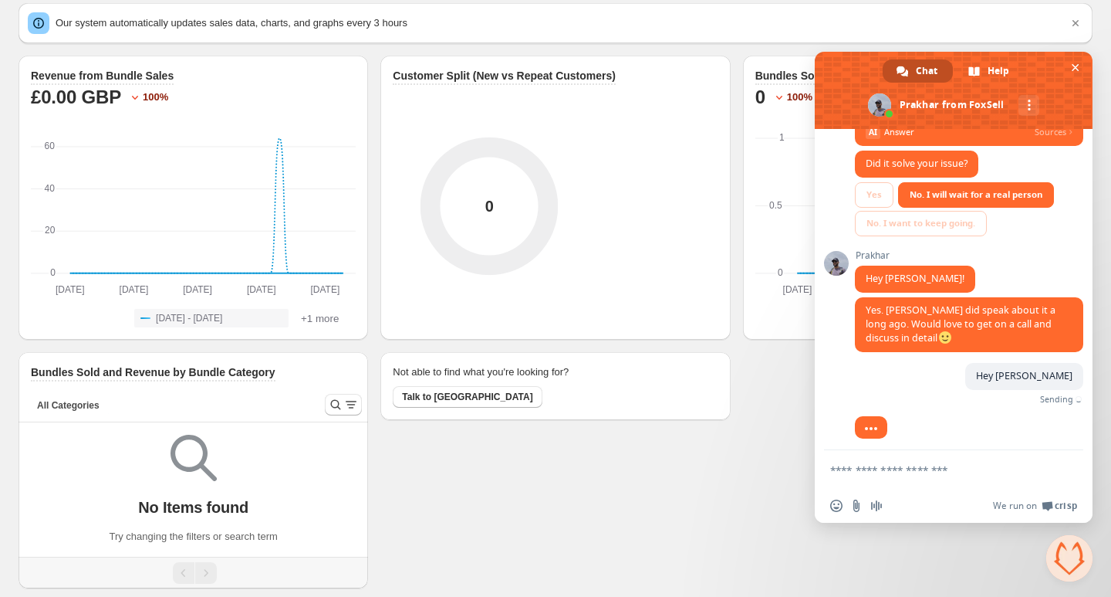
scroll to position [433, 0]
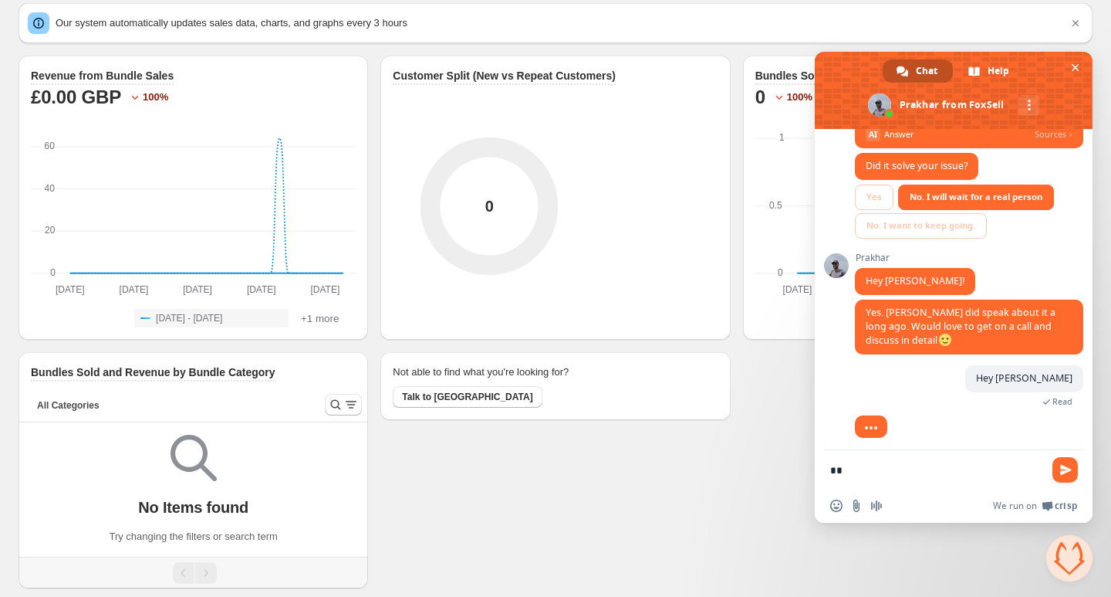
type textarea "*"
type textarea "********"
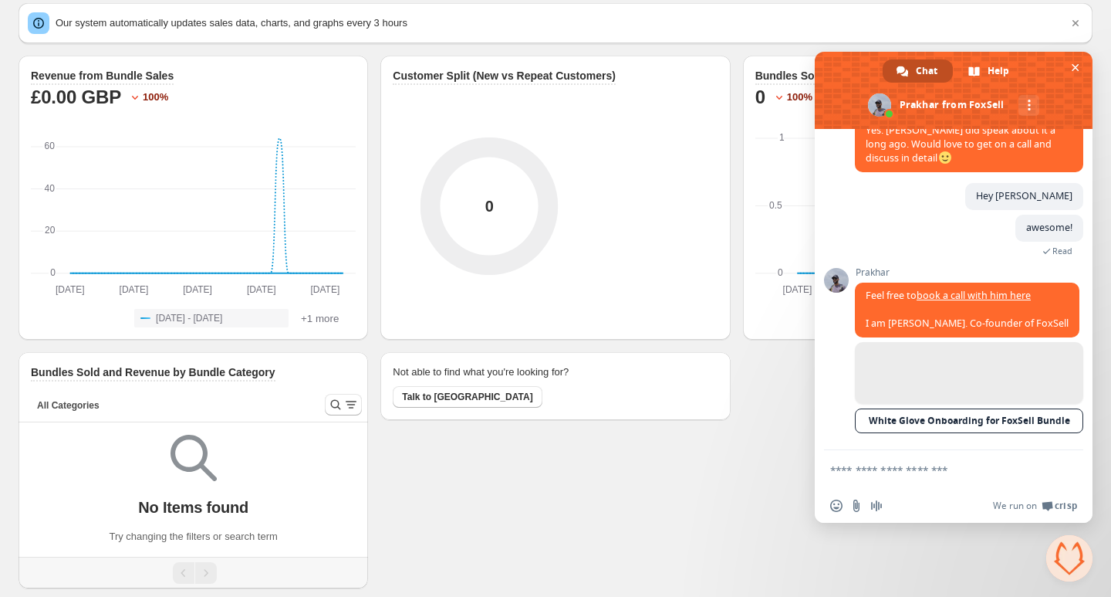
scroll to position [614, 0]
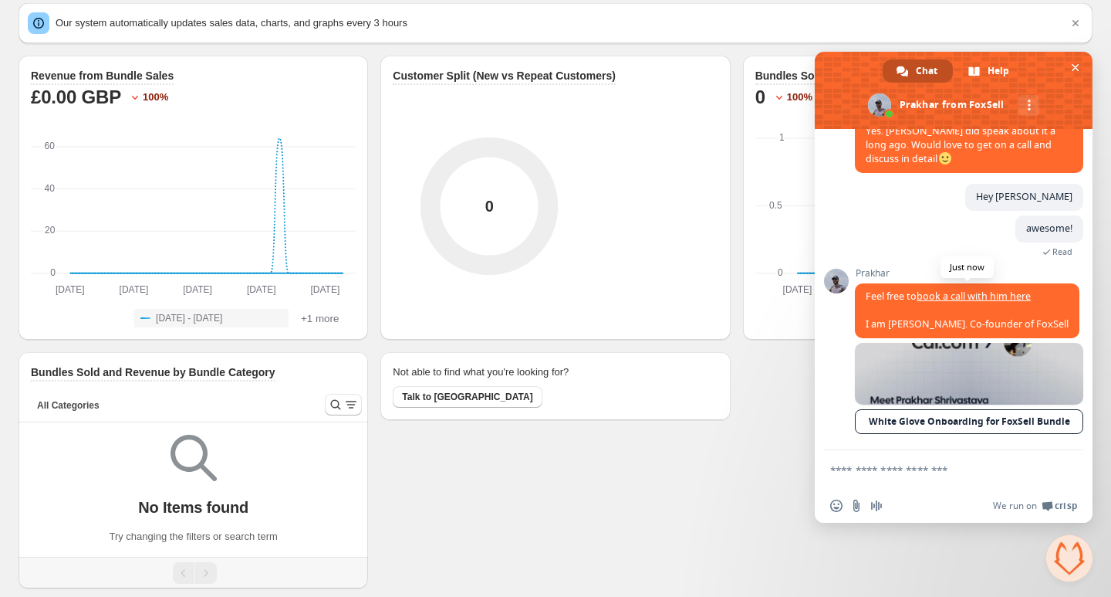
click at [965, 295] on link "book a call with him here" at bounding box center [974, 295] width 114 height 13
click at [890, 471] on textarea "Compose your message..." at bounding box center [936, 470] width 213 height 14
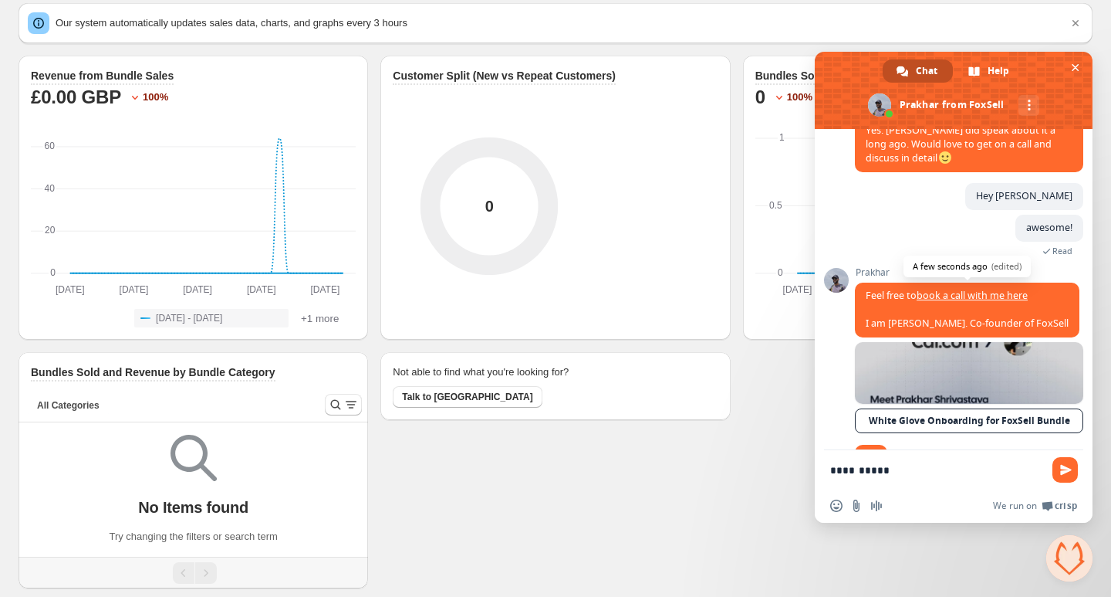
scroll to position [645, 0]
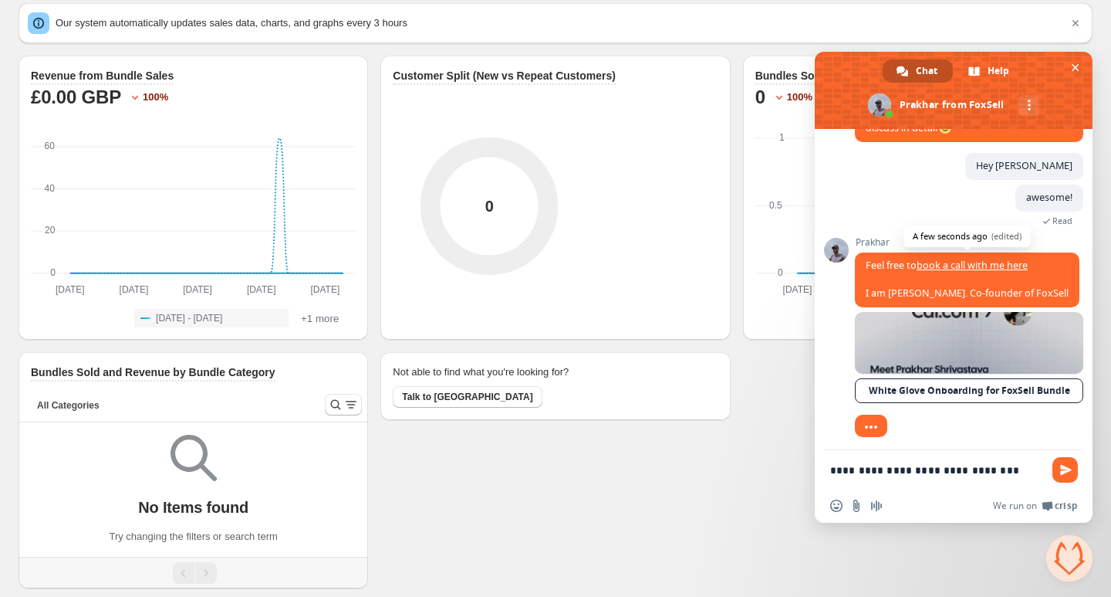
type textarea "**********"
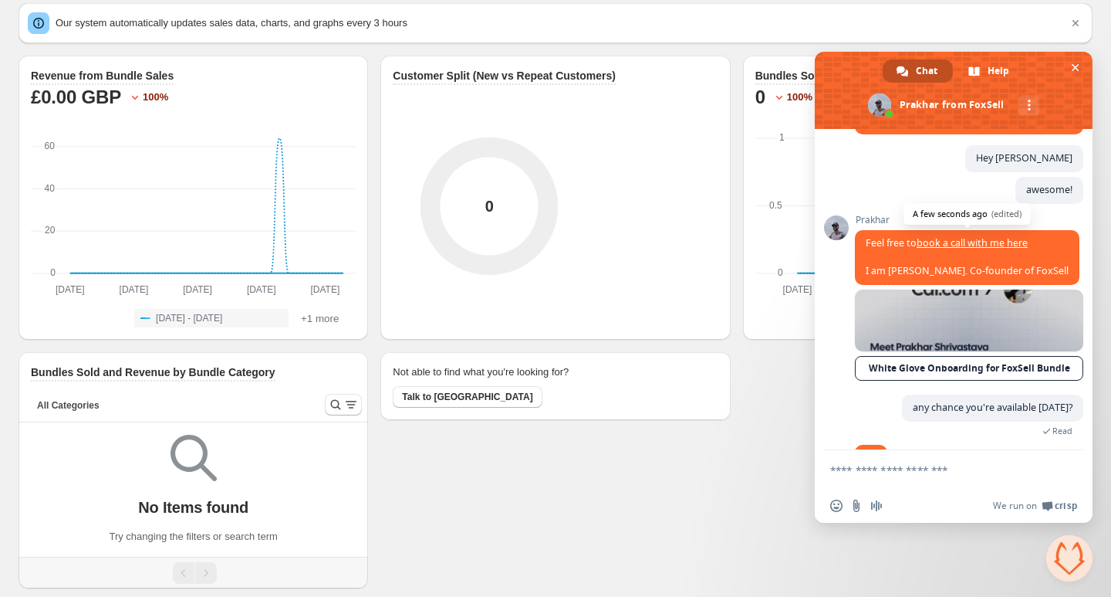
scroll to position [683, 0]
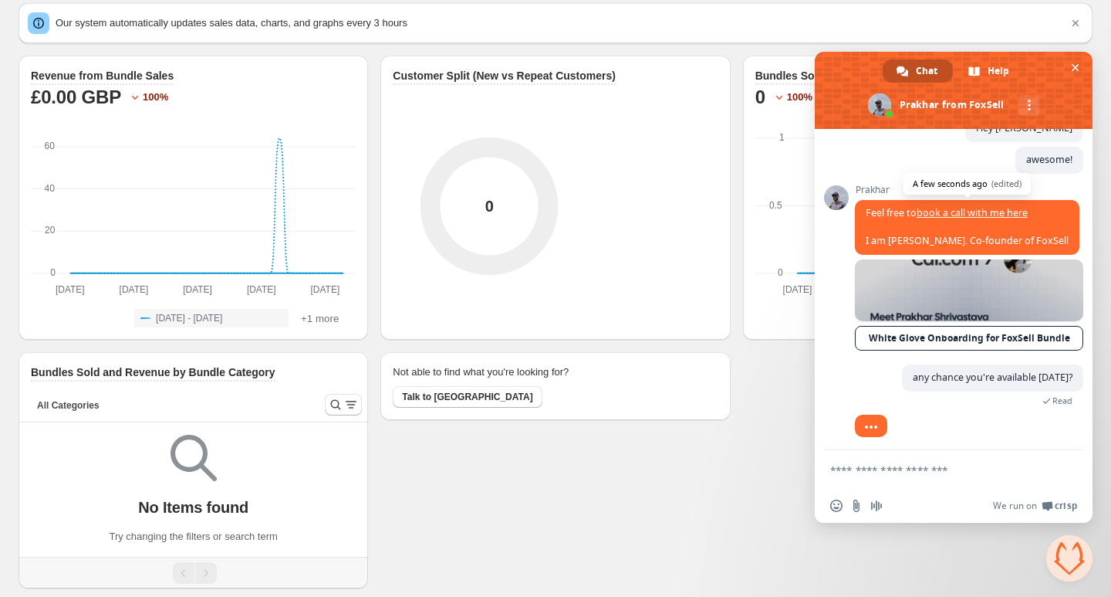
click at [871, 468] on textarea "Compose your message..." at bounding box center [936, 470] width 213 height 14
type textarea "**********"
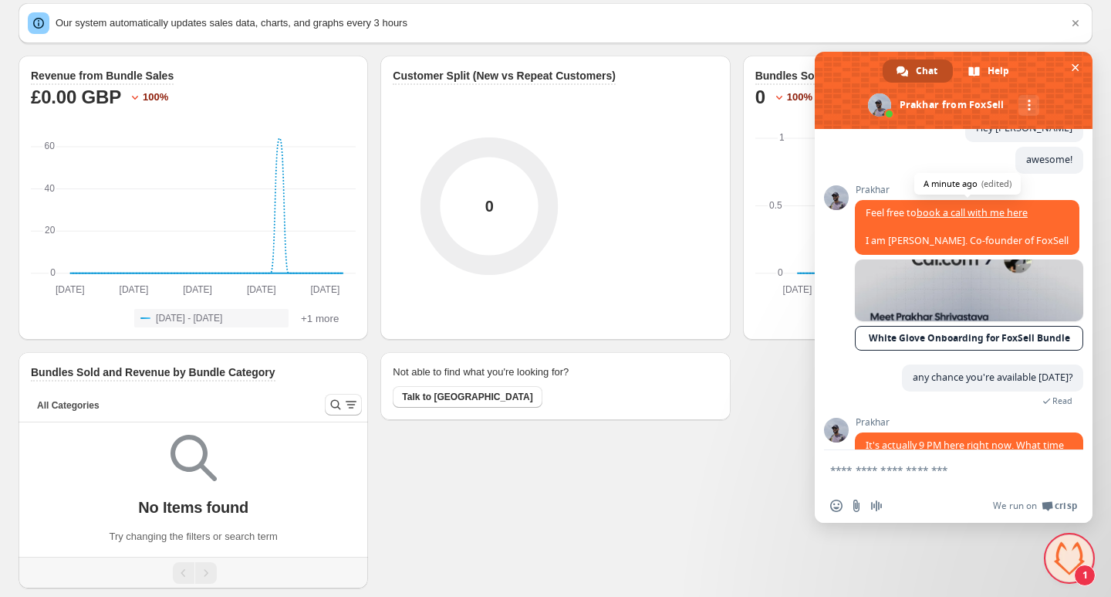
scroll to position [722, 0]
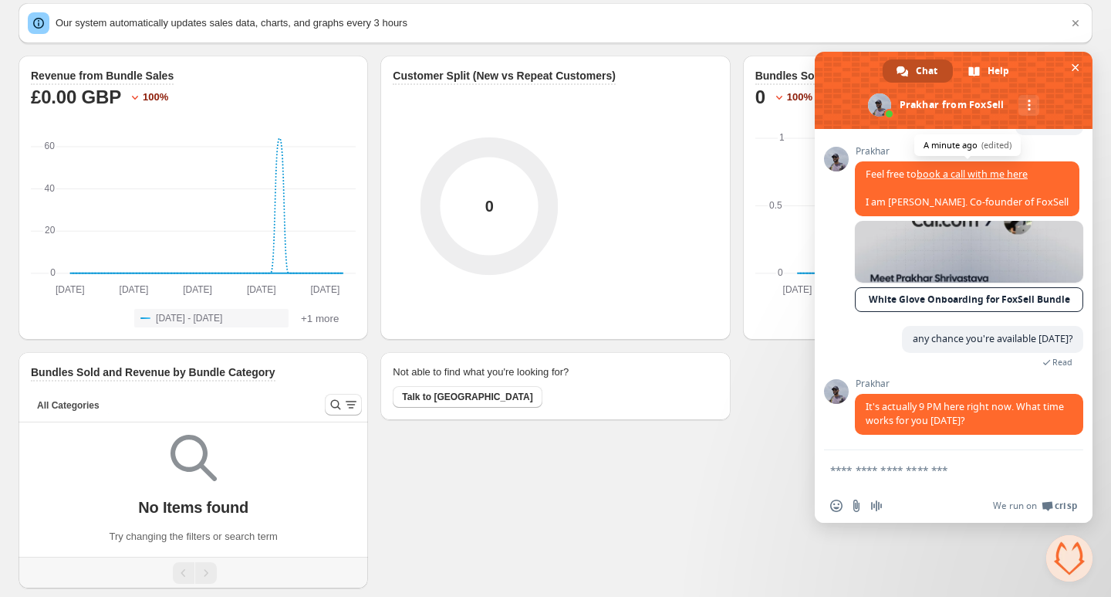
click at [893, 471] on textarea "Compose your message..." at bounding box center [936, 470] width 213 height 14
type textarea "**********"
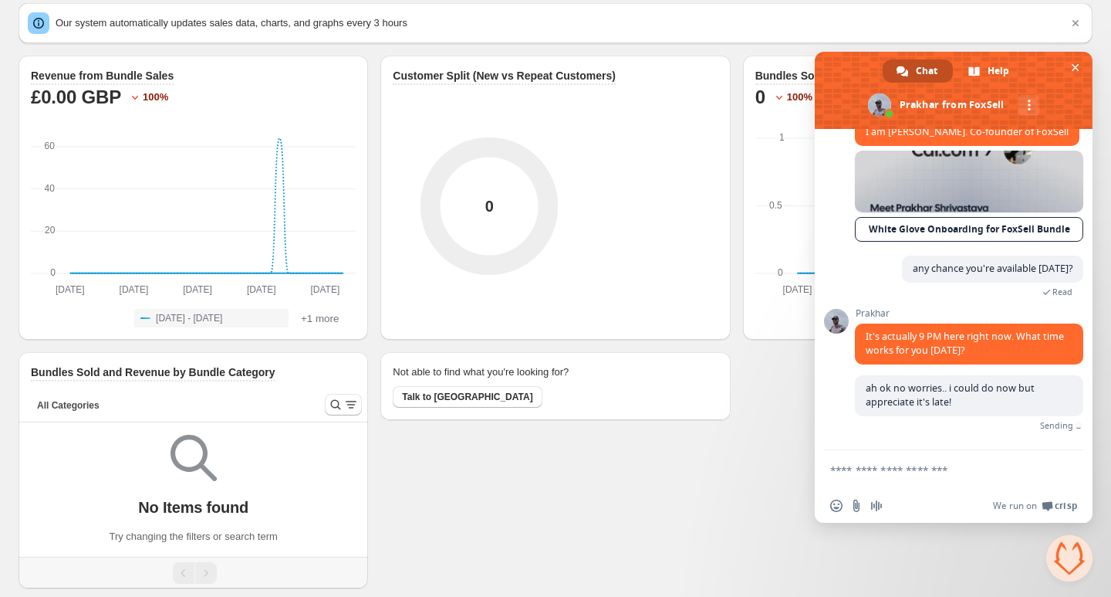
scroll to position [773, 0]
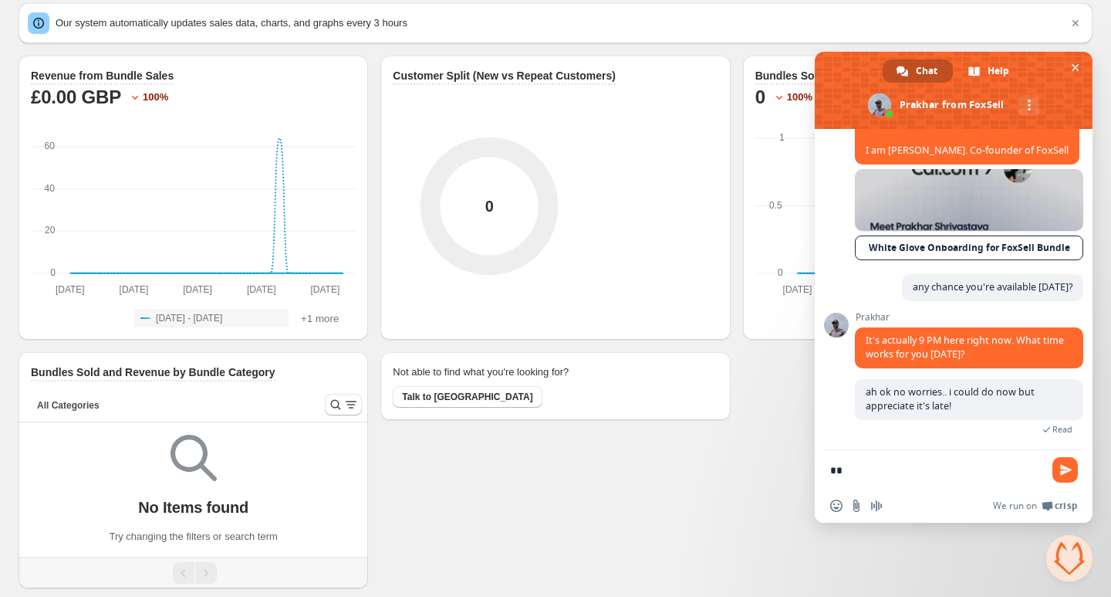
type textarea "*"
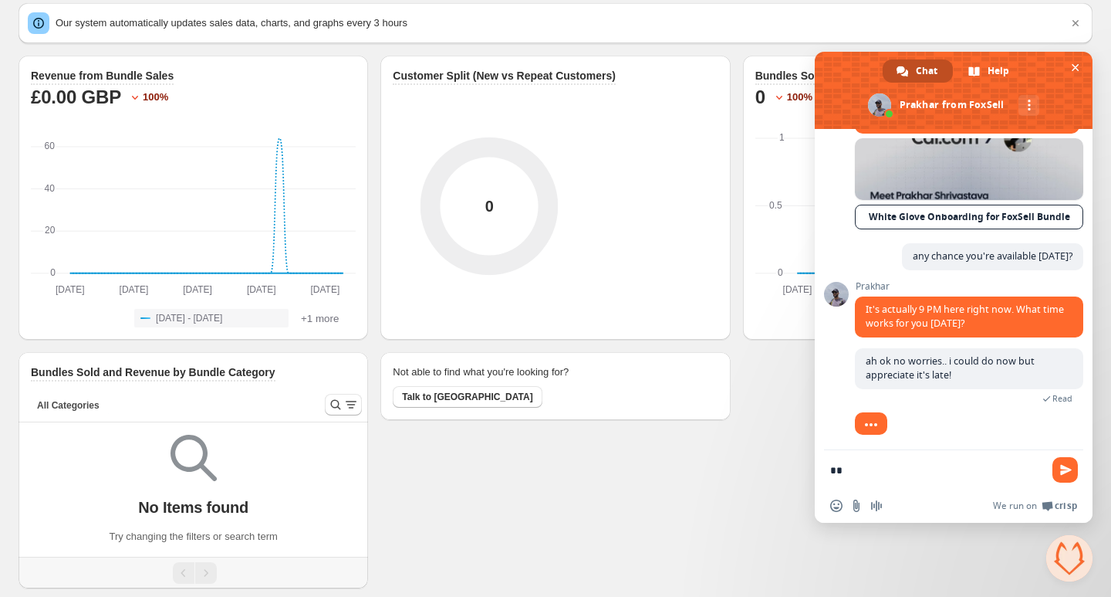
type textarea "*"
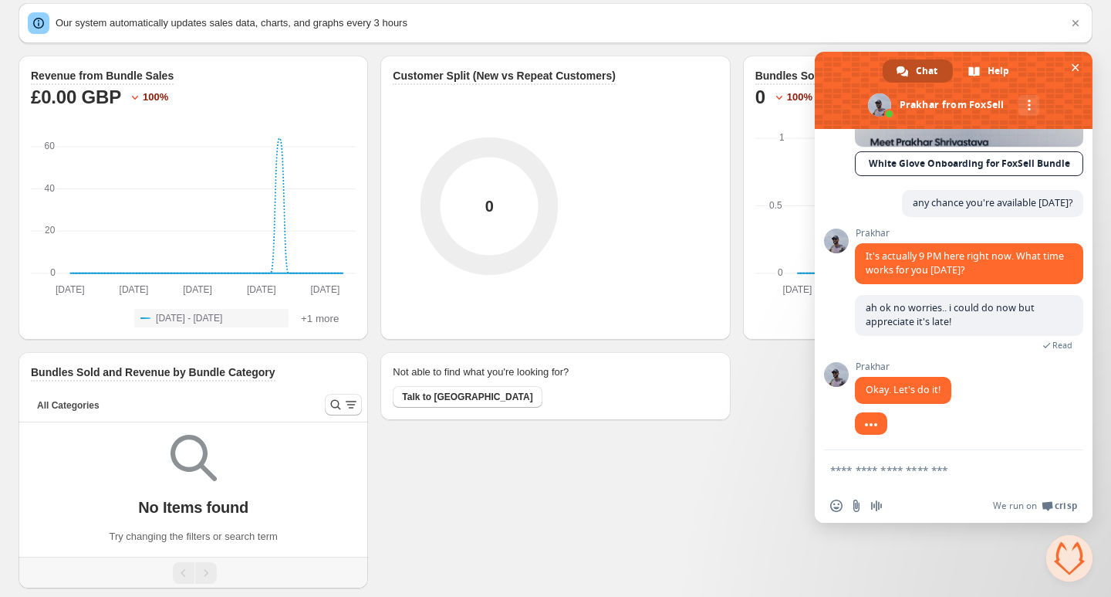
click at [876, 469] on textarea "Compose your message..." at bounding box center [936, 470] width 213 height 14
type textarea "*******"
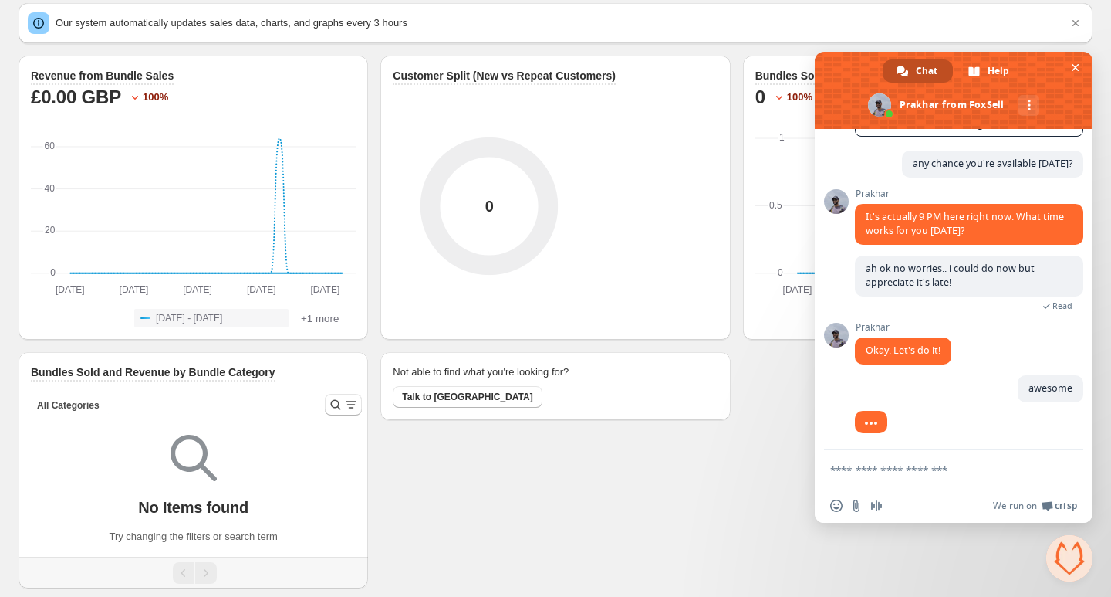
scroll to position [896, 0]
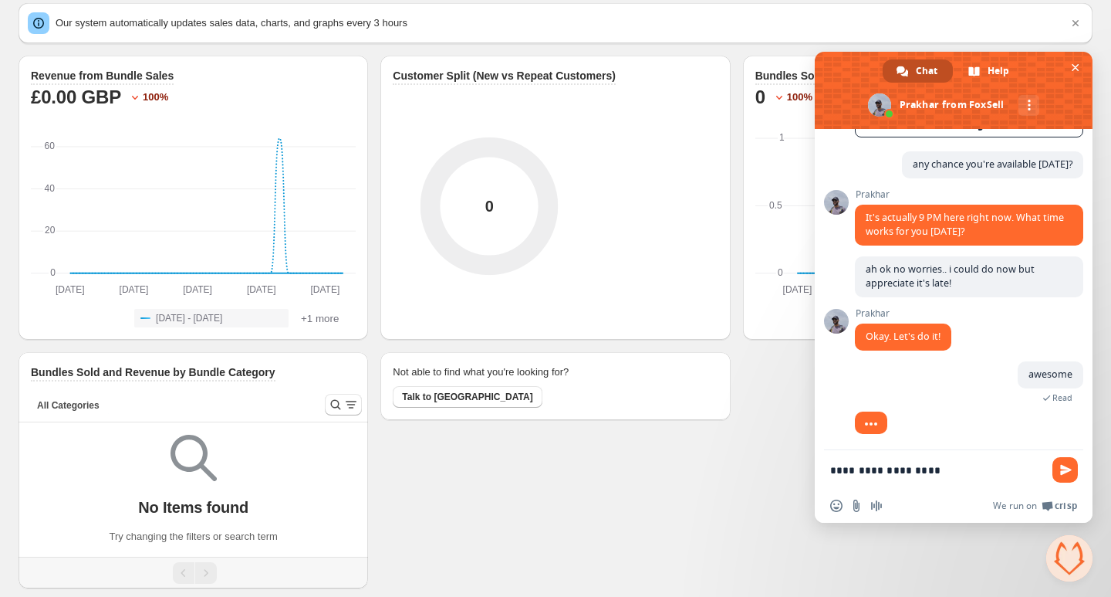
type textarea "**********"
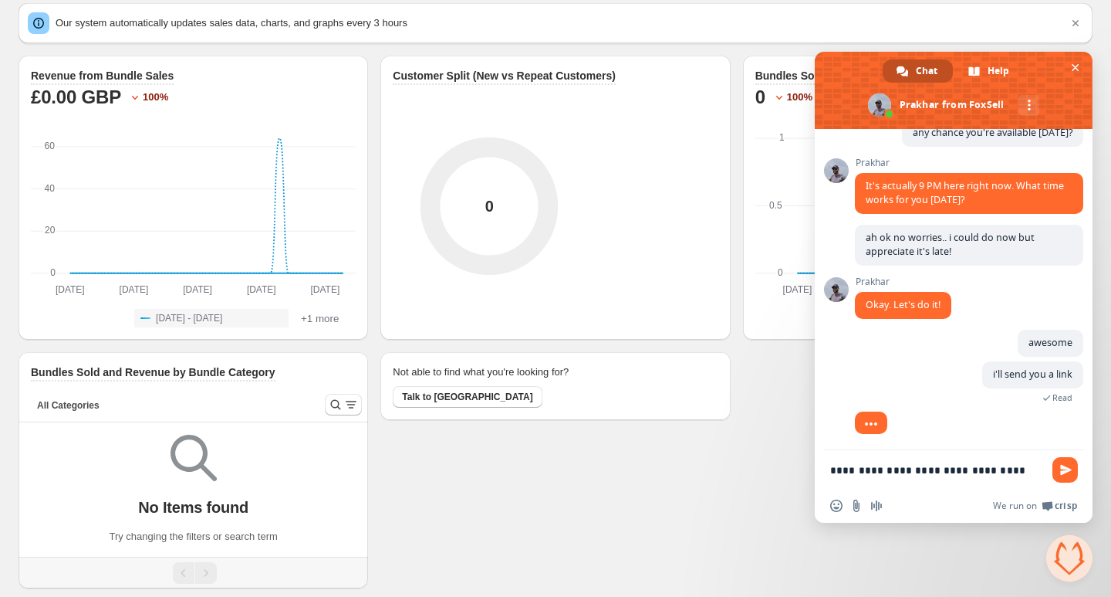
scroll to position [931, 0]
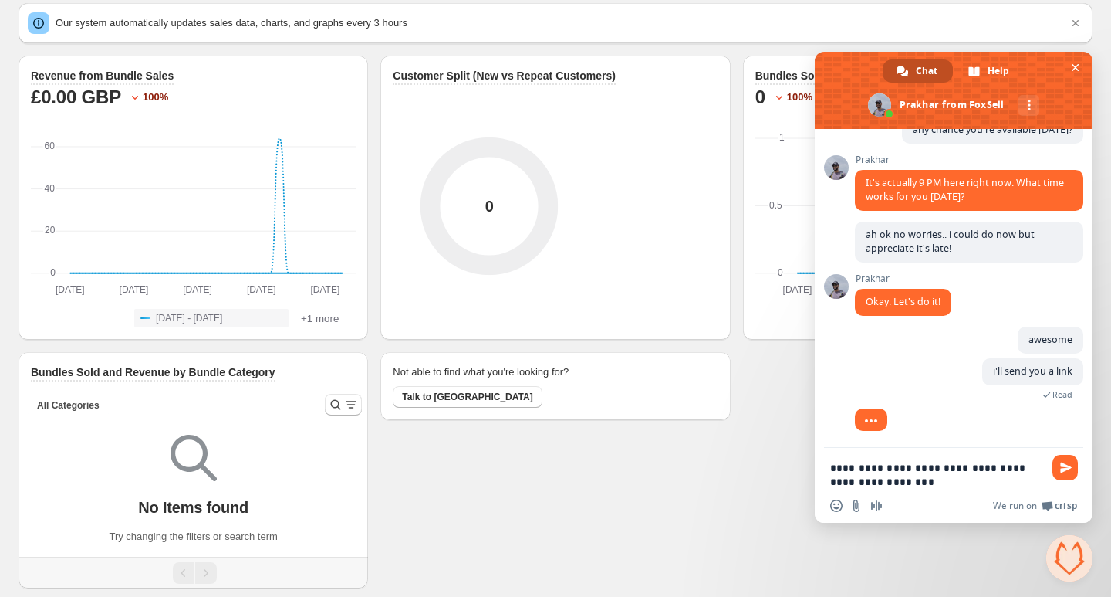
type textarea "**********"
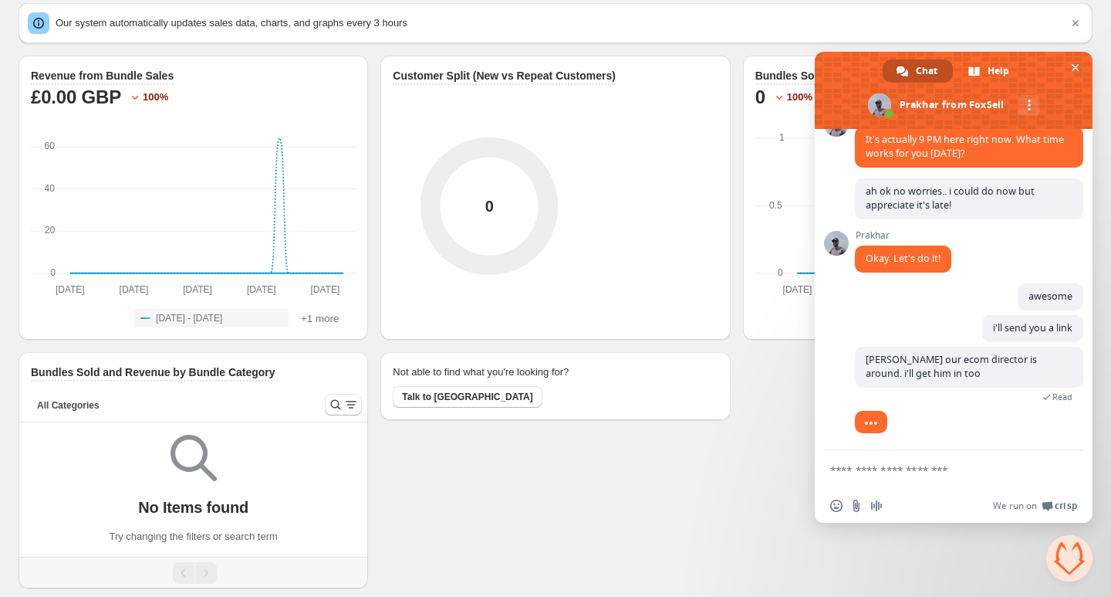
scroll to position [1012, 0]
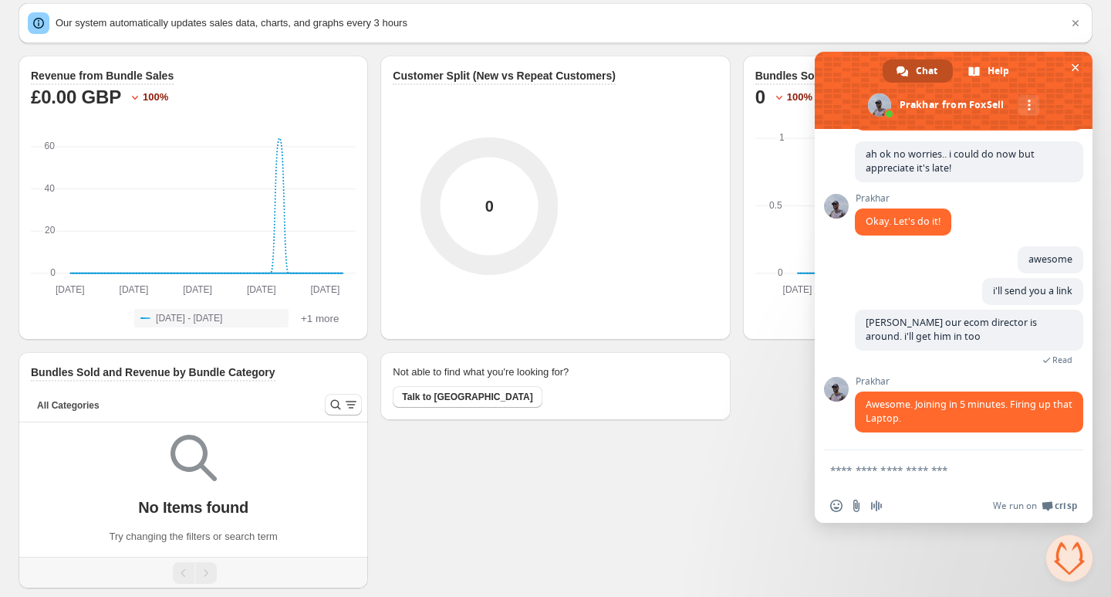
click at [901, 461] on form at bounding box center [936, 471] width 213 height 42
click at [905, 471] on textarea "Compose your message..." at bounding box center [936, 470] width 213 height 14
type textarea "**********"
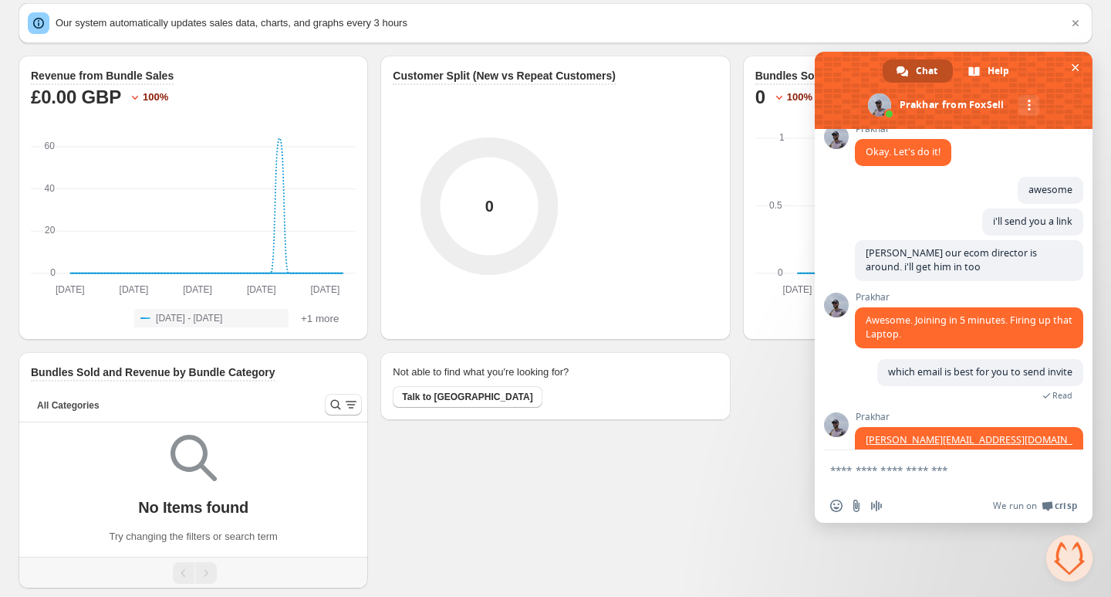
scroll to position [1104, 0]
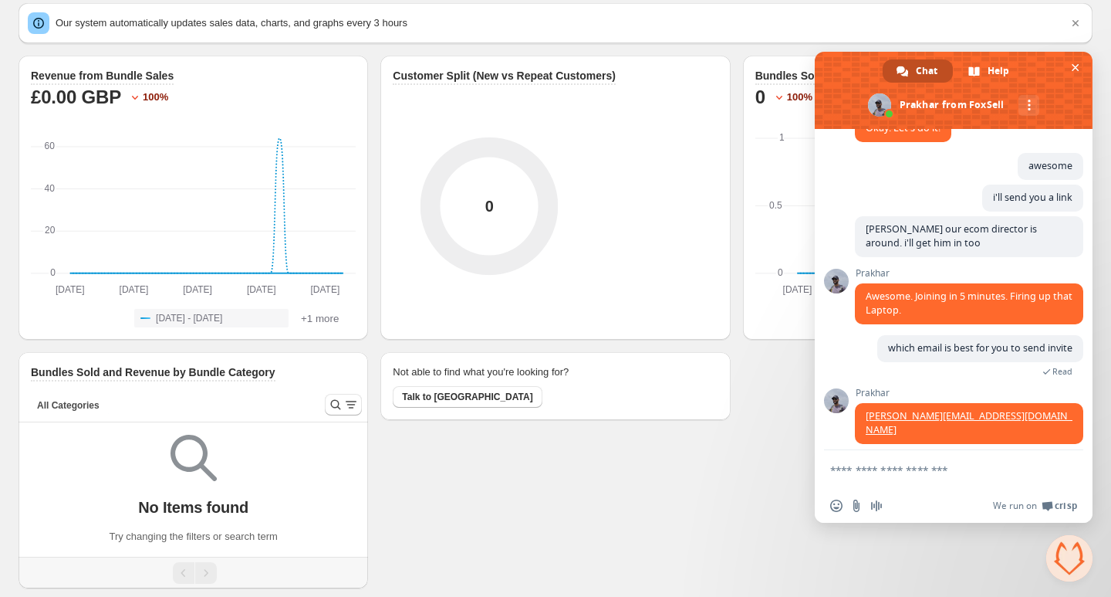
click at [880, 474] on textarea "Compose your message..." at bounding box center [936, 470] width 213 height 14
type textarea "**********"
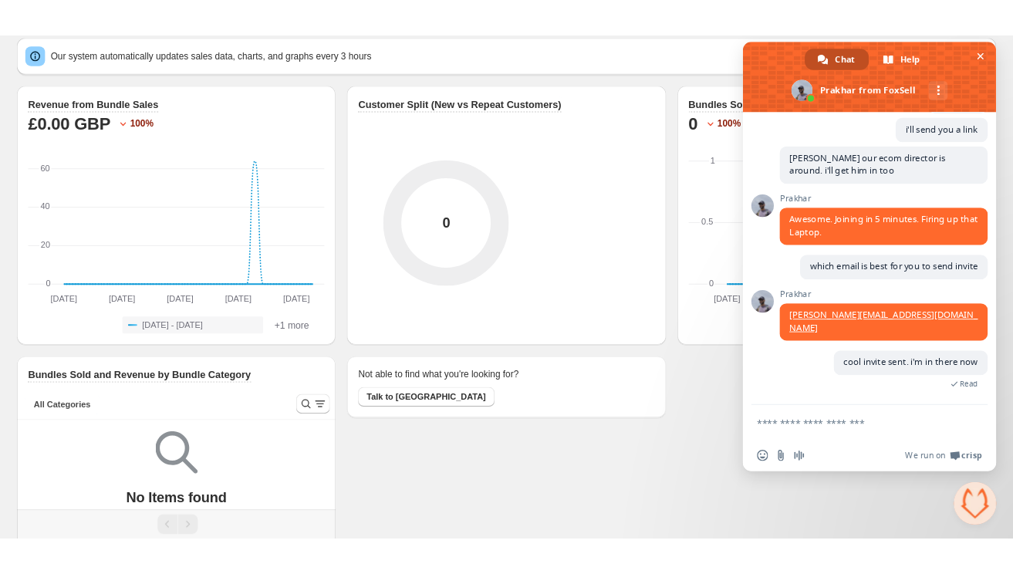
scroll to position [1142, 0]
